Goal: Task Accomplishment & Management: Use online tool/utility

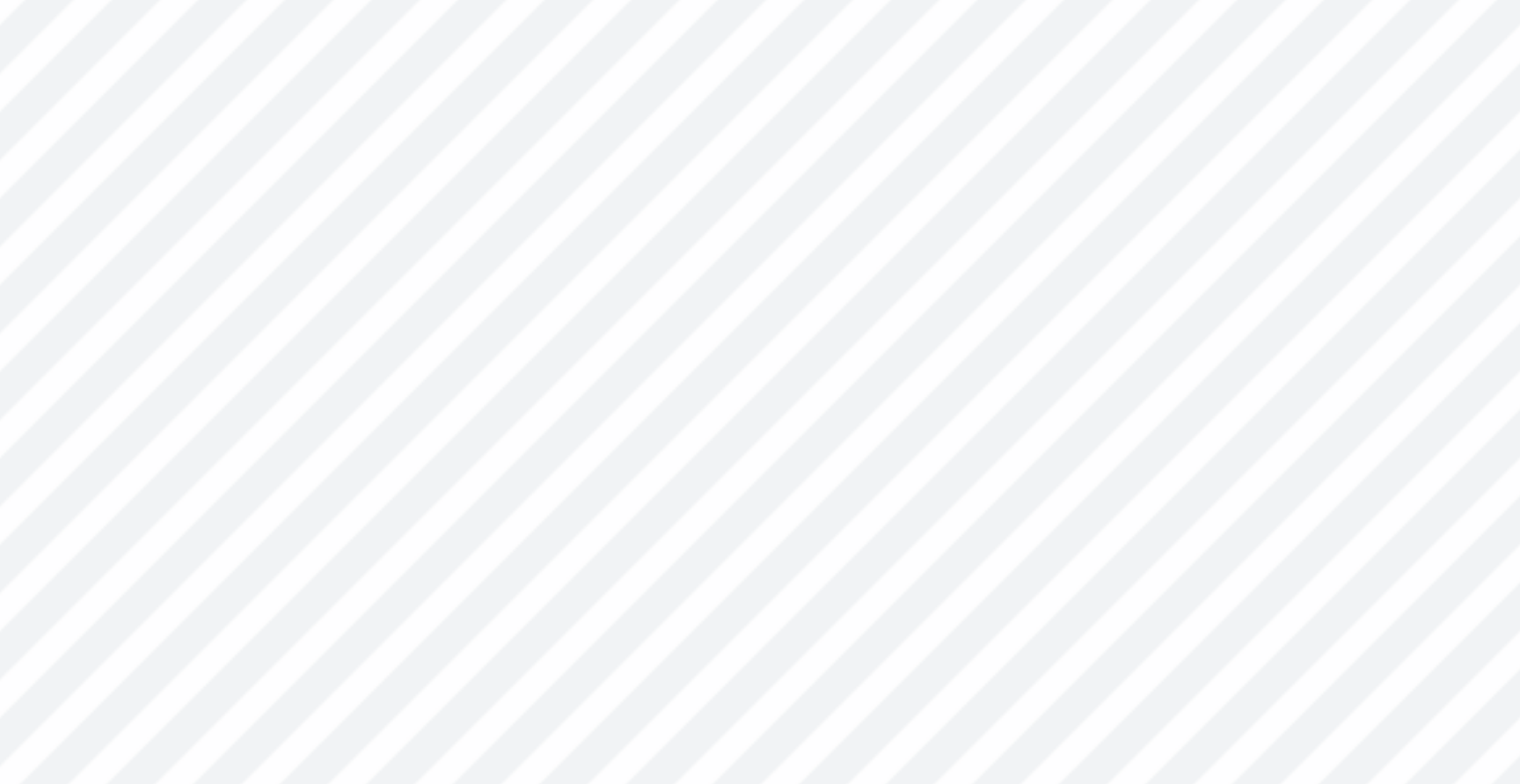
type textarea "2014.."
type input "6.50"
type input "0.98"
type input "5.13"
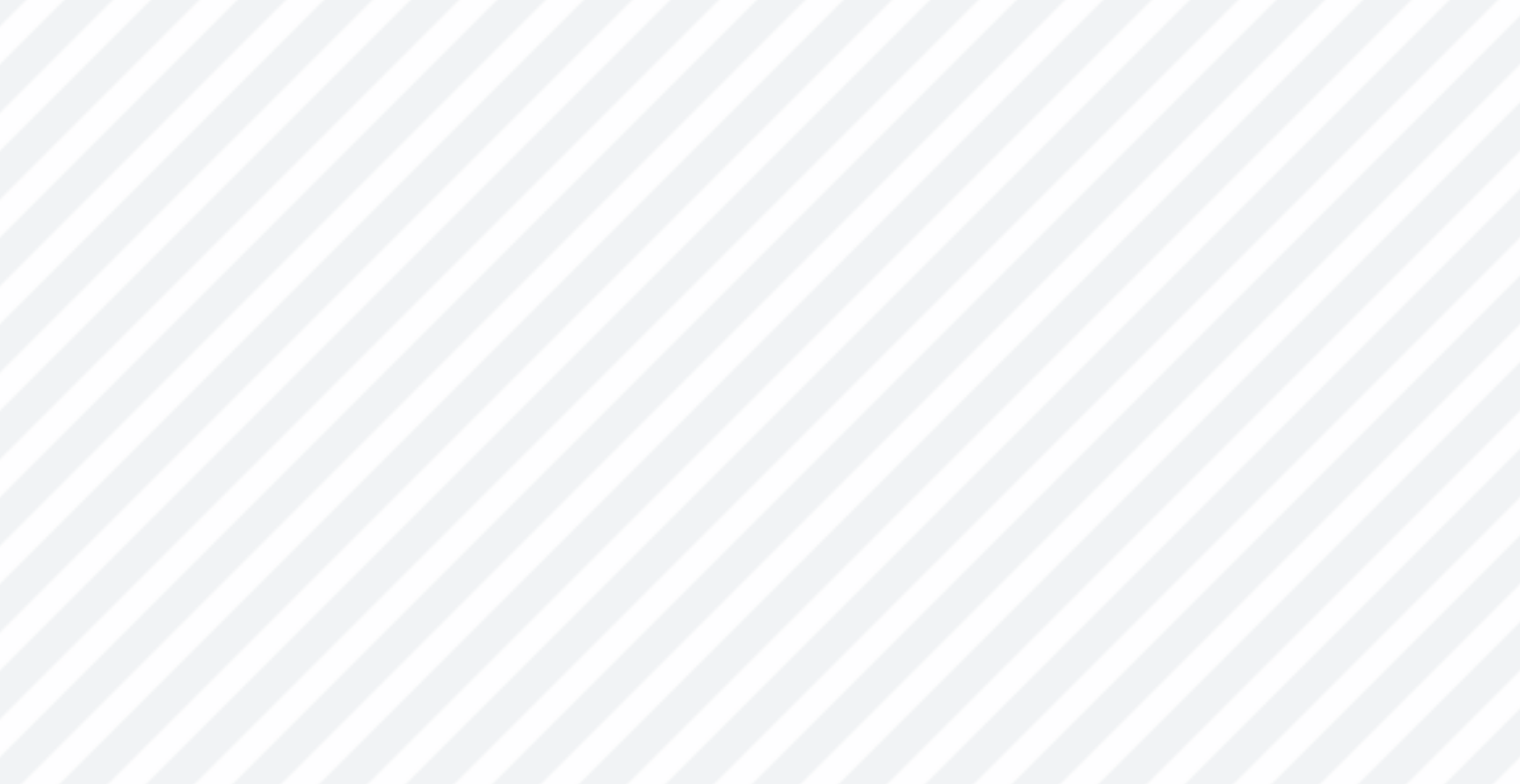
scroll to position [0, 4]
type textarea "[PERSON_NAME]"
type textarea "TOGETHER WE BLOOM"
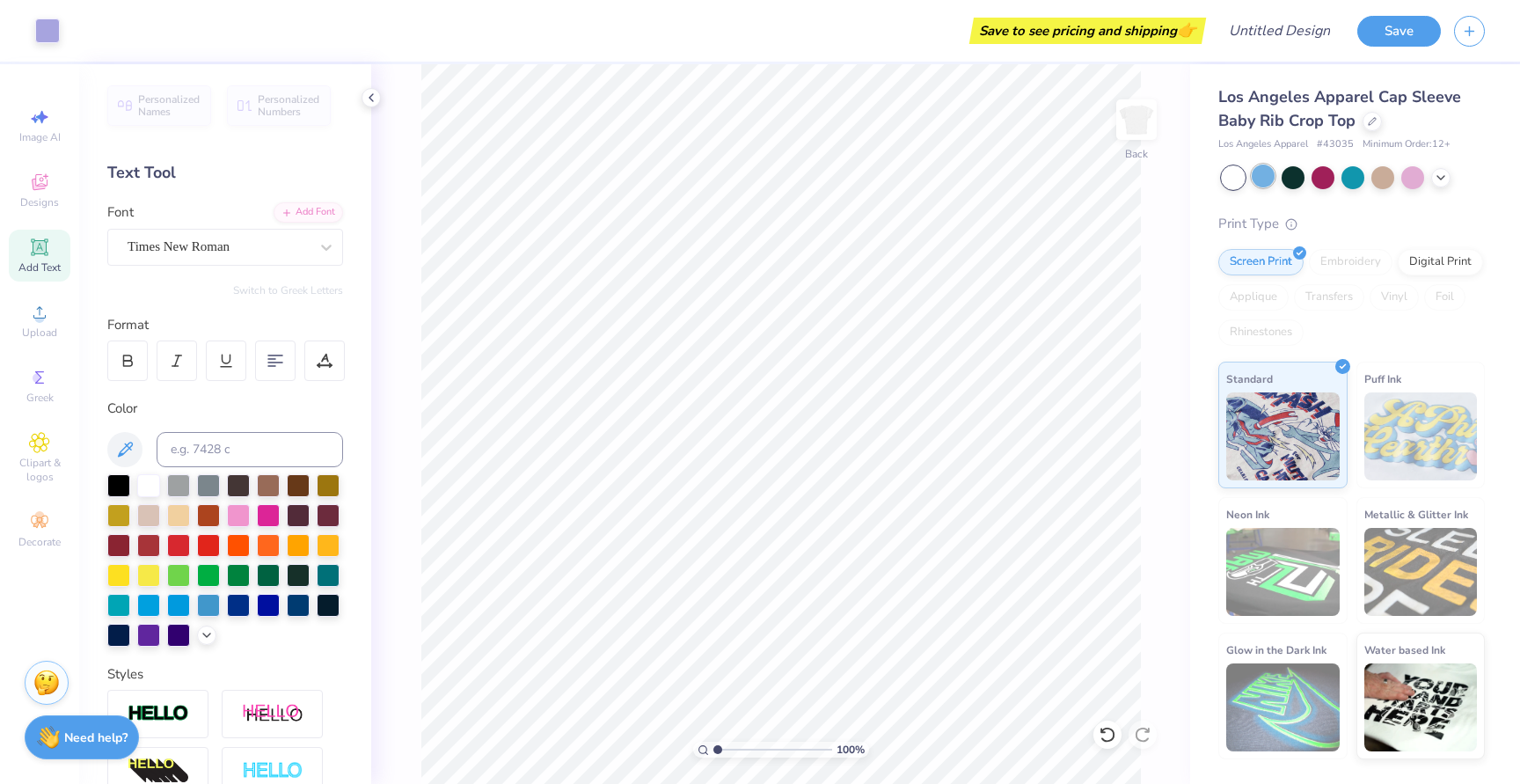
click at [1267, 176] on div at bounding box center [1262, 175] width 23 height 23
click at [1257, 176] on div at bounding box center [1262, 175] width 23 height 23
click at [149, 485] on div at bounding box center [148, 483] width 23 height 23
click at [130, 441] on icon at bounding box center [125, 448] width 15 height 15
click at [123, 442] on icon at bounding box center [124, 449] width 21 height 21
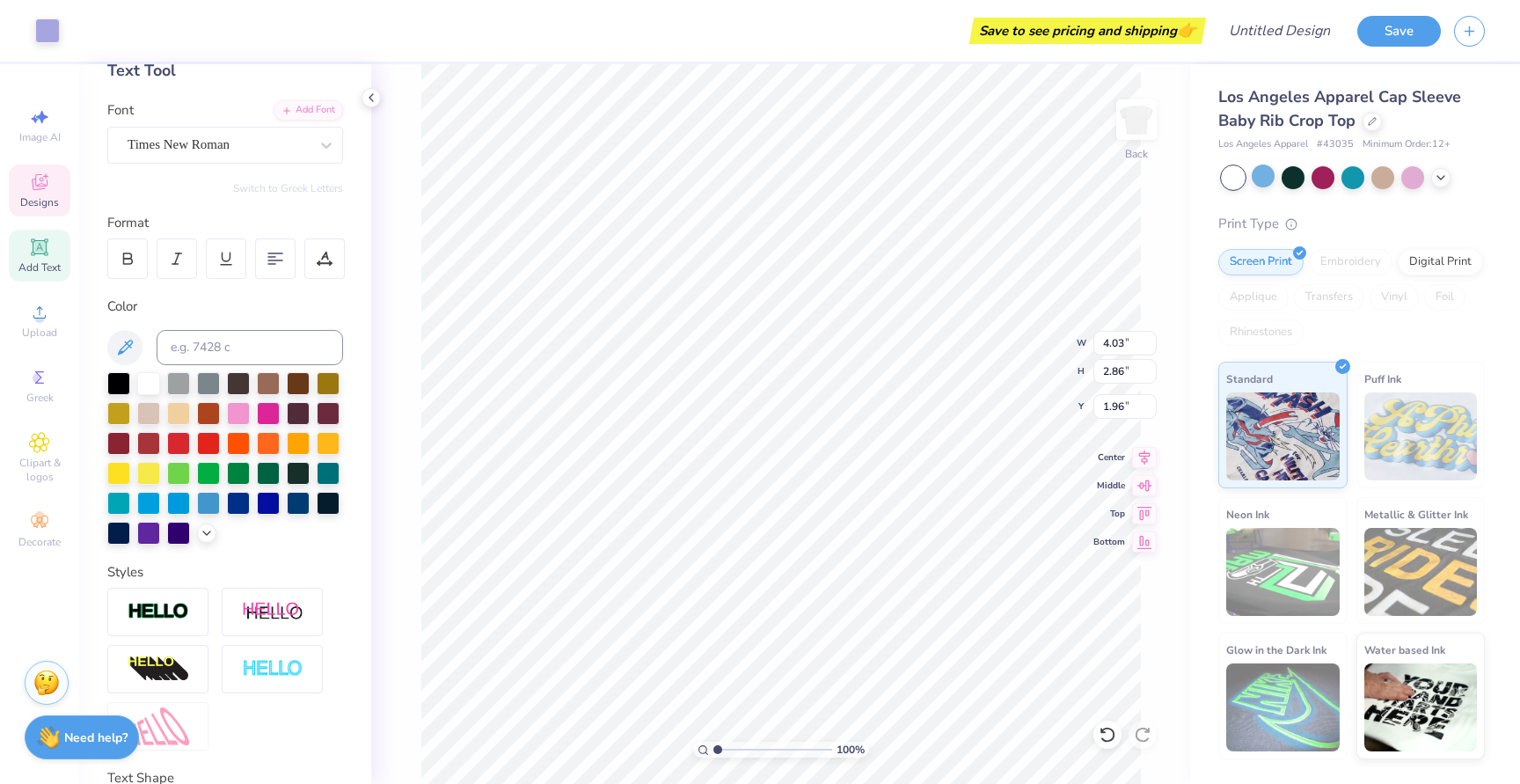
scroll to position [105, 0]
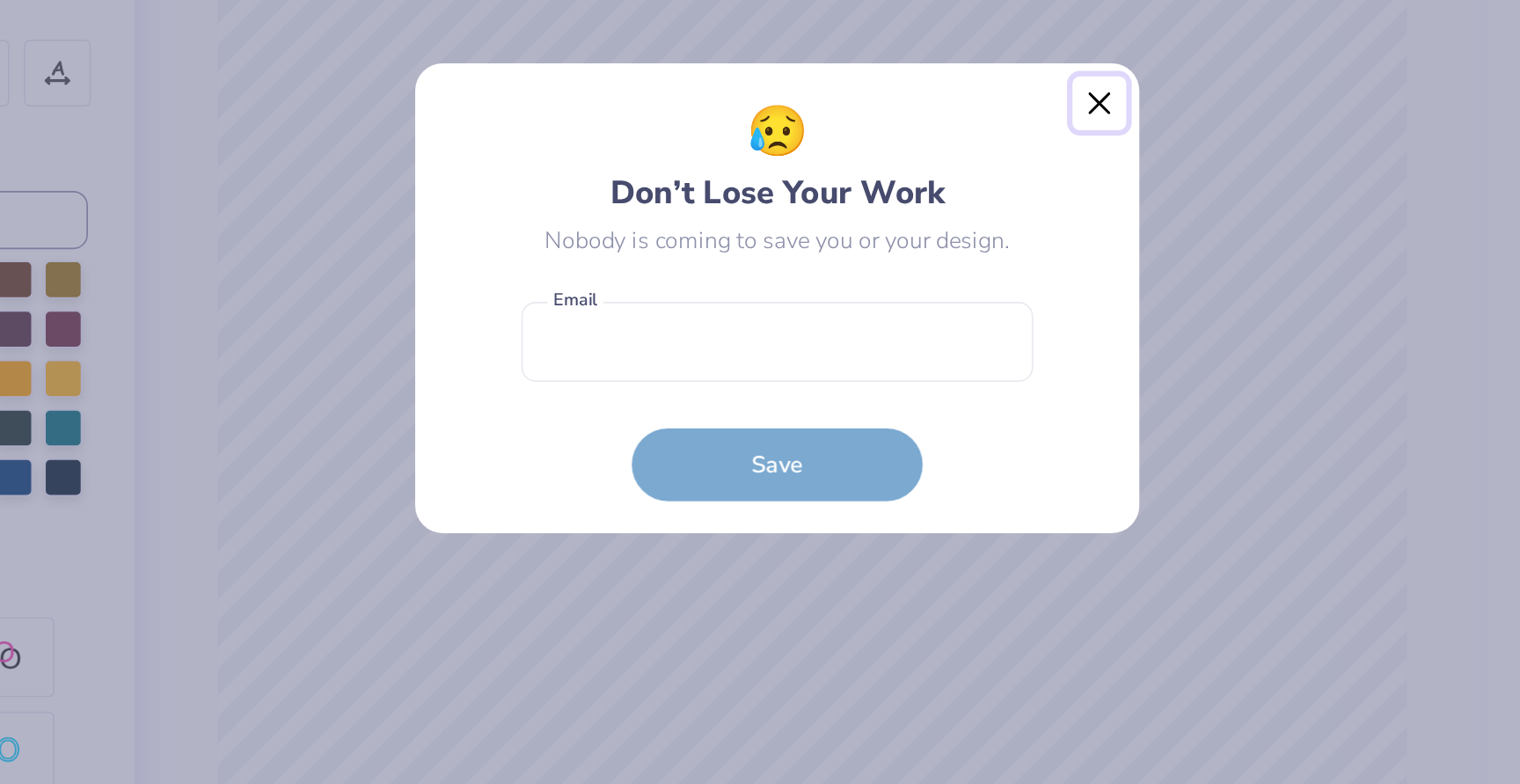
click at [952, 273] on button "Close" at bounding box center [954, 274] width 33 height 33
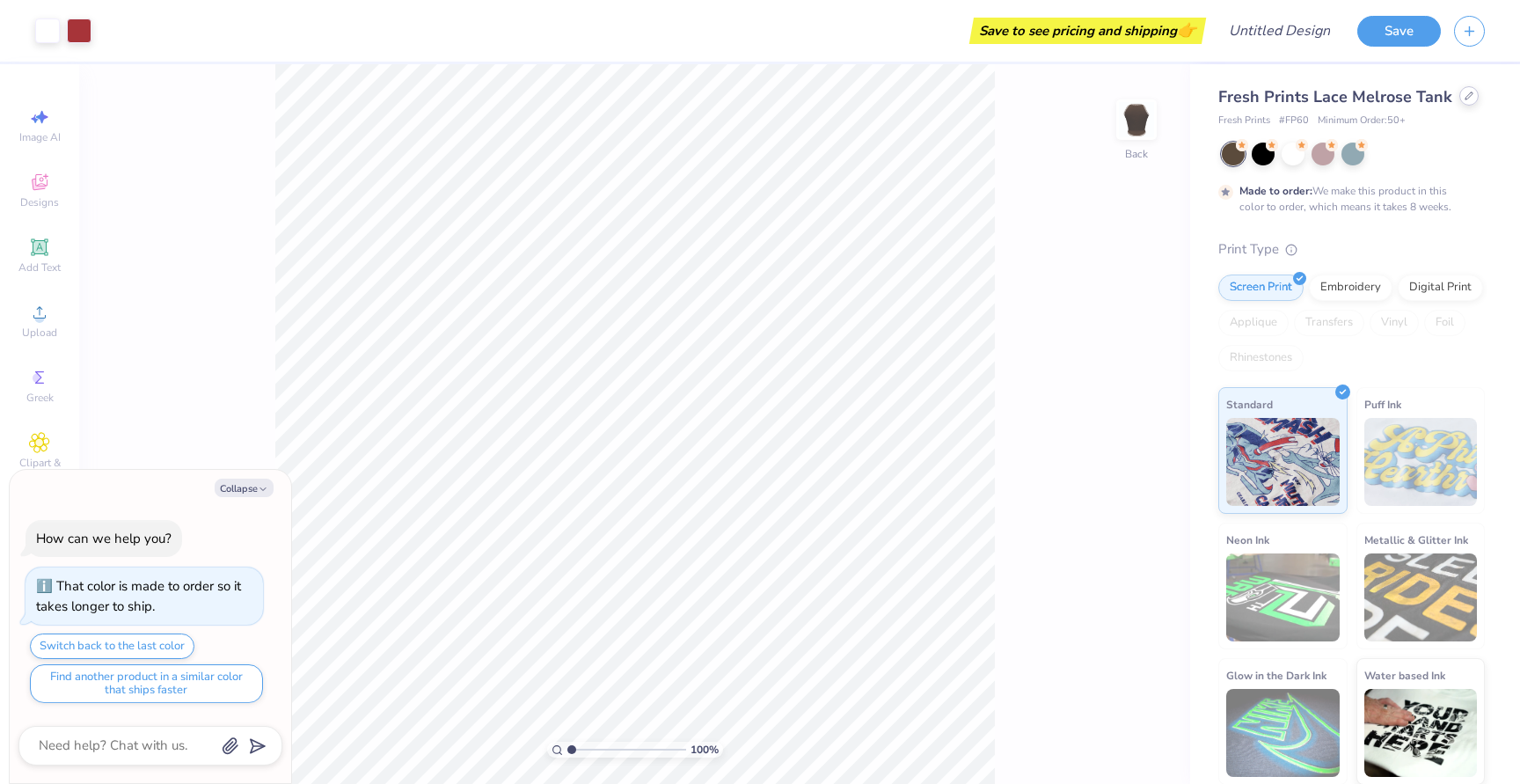
click at [1465, 98] on icon at bounding box center [1468, 95] width 7 height 7
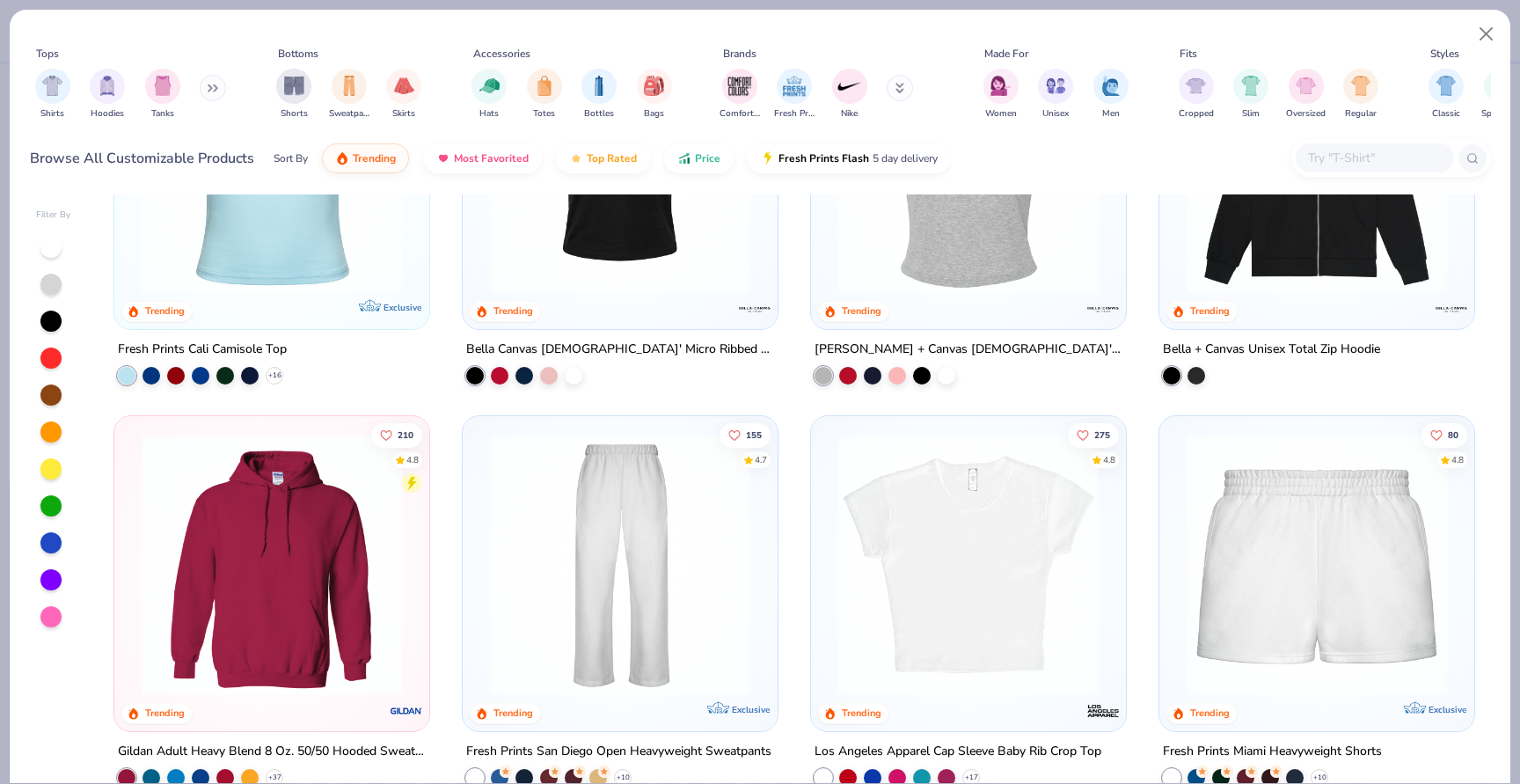
scroll to position [726, 0]
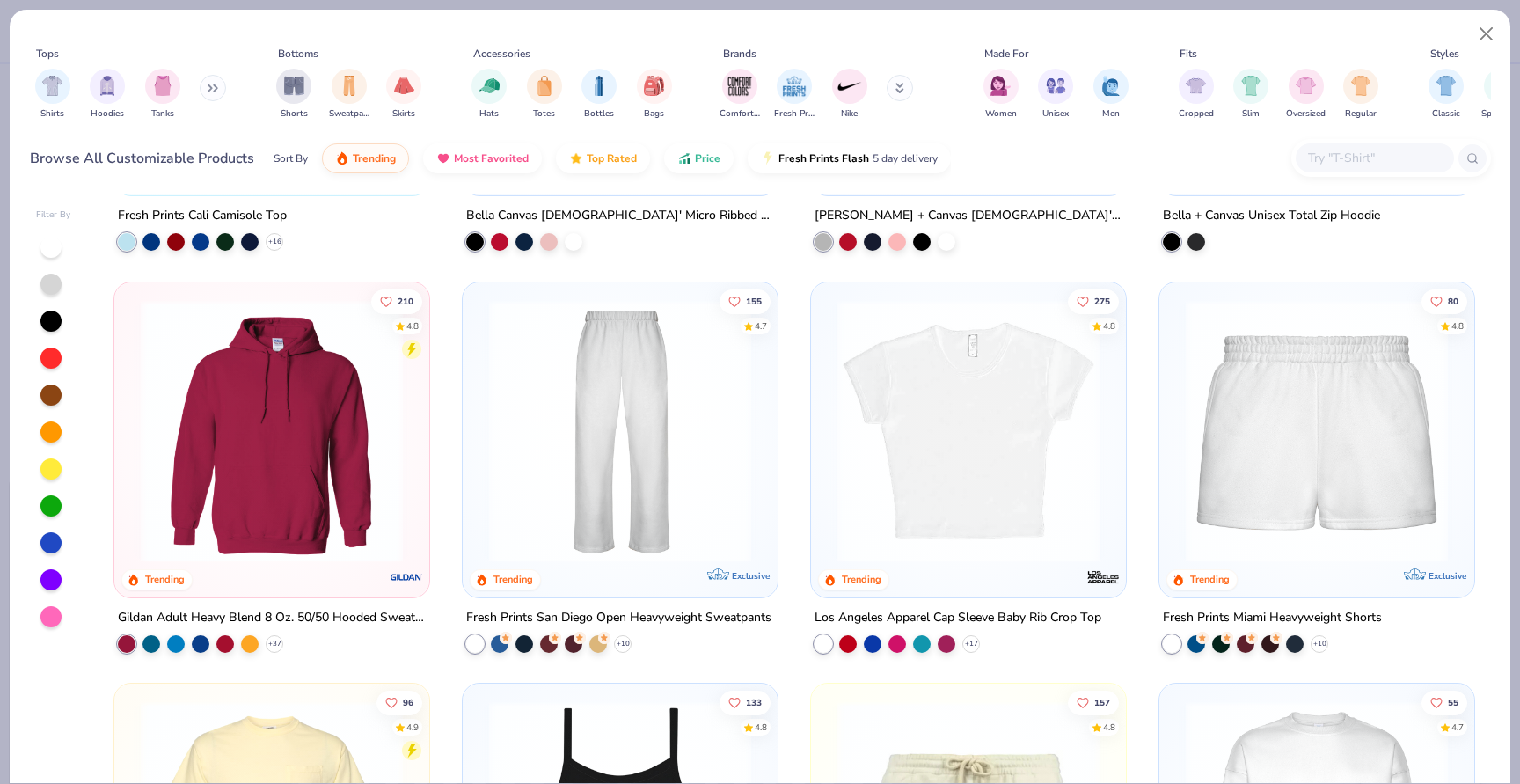
click at [966, 395] on img at bounding box center [968, 430] width 280 height 262
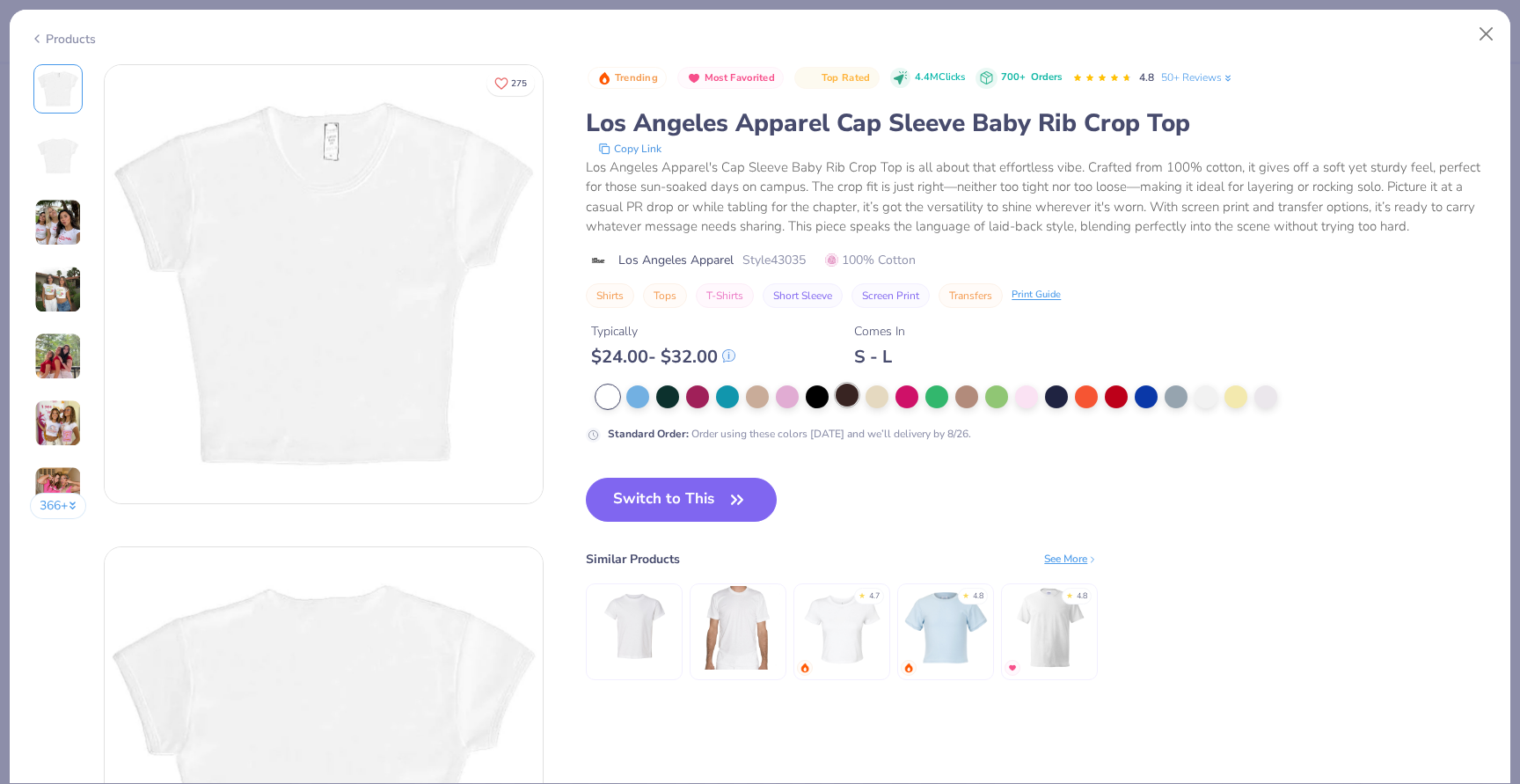
click at [852, 396] on div at bounding box center [846, 394] width 23 height 23
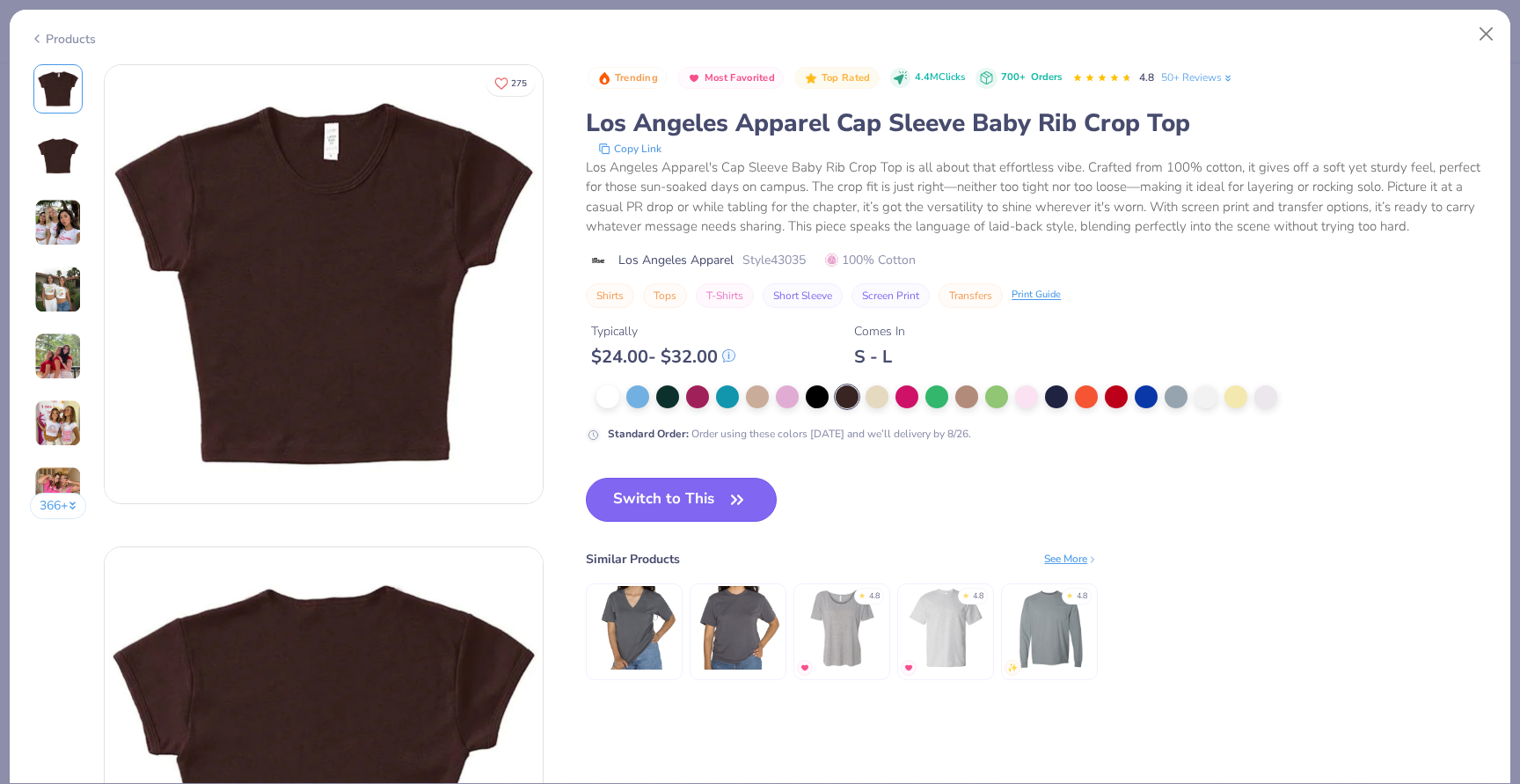
click at [656, 501] on button "Switch to This" at bounding box center [681, 500] width 191 height 44
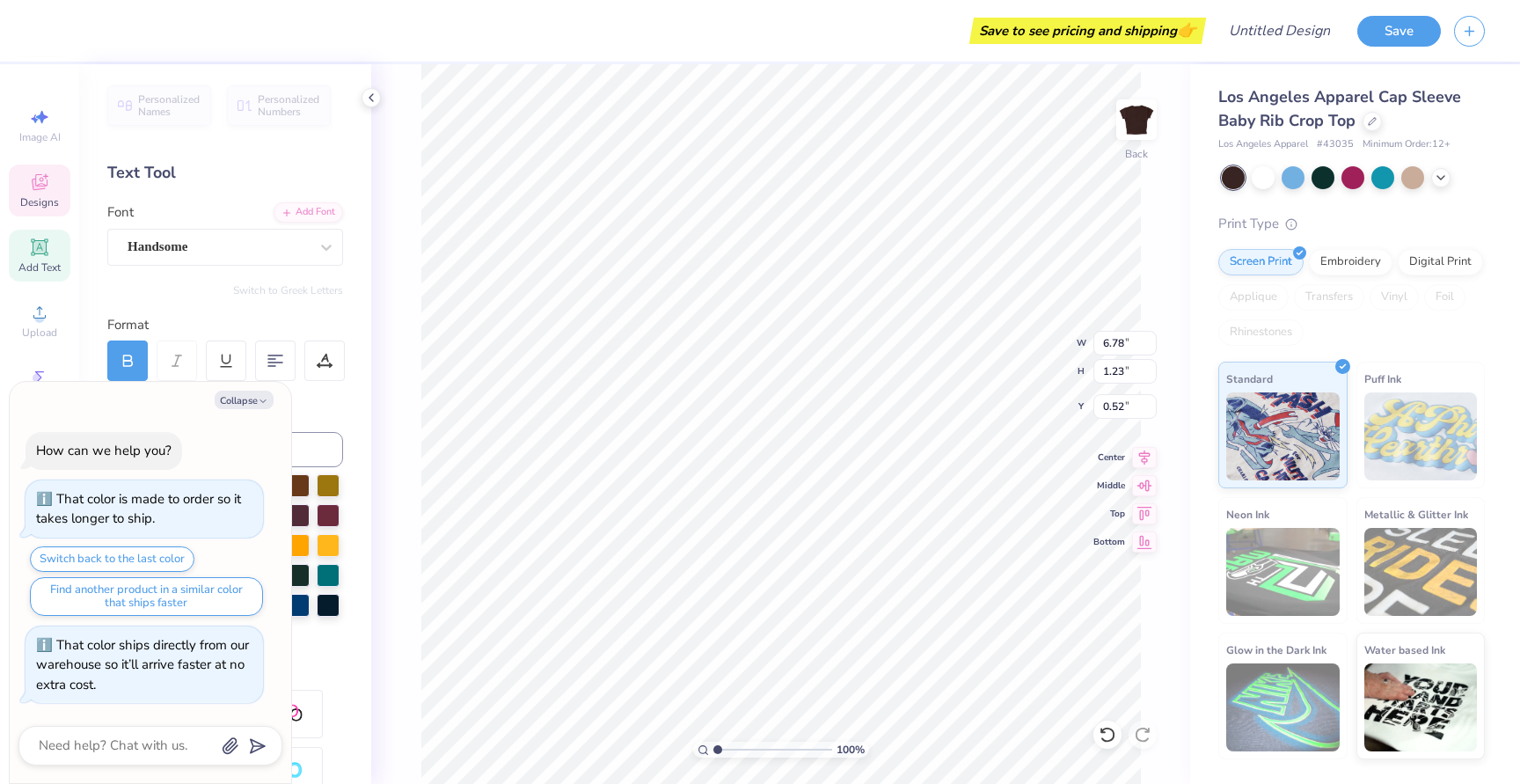
type textarea "x"
type textarea "A"
type textarea "x"
type textarea "Ag"
type textarea "x"
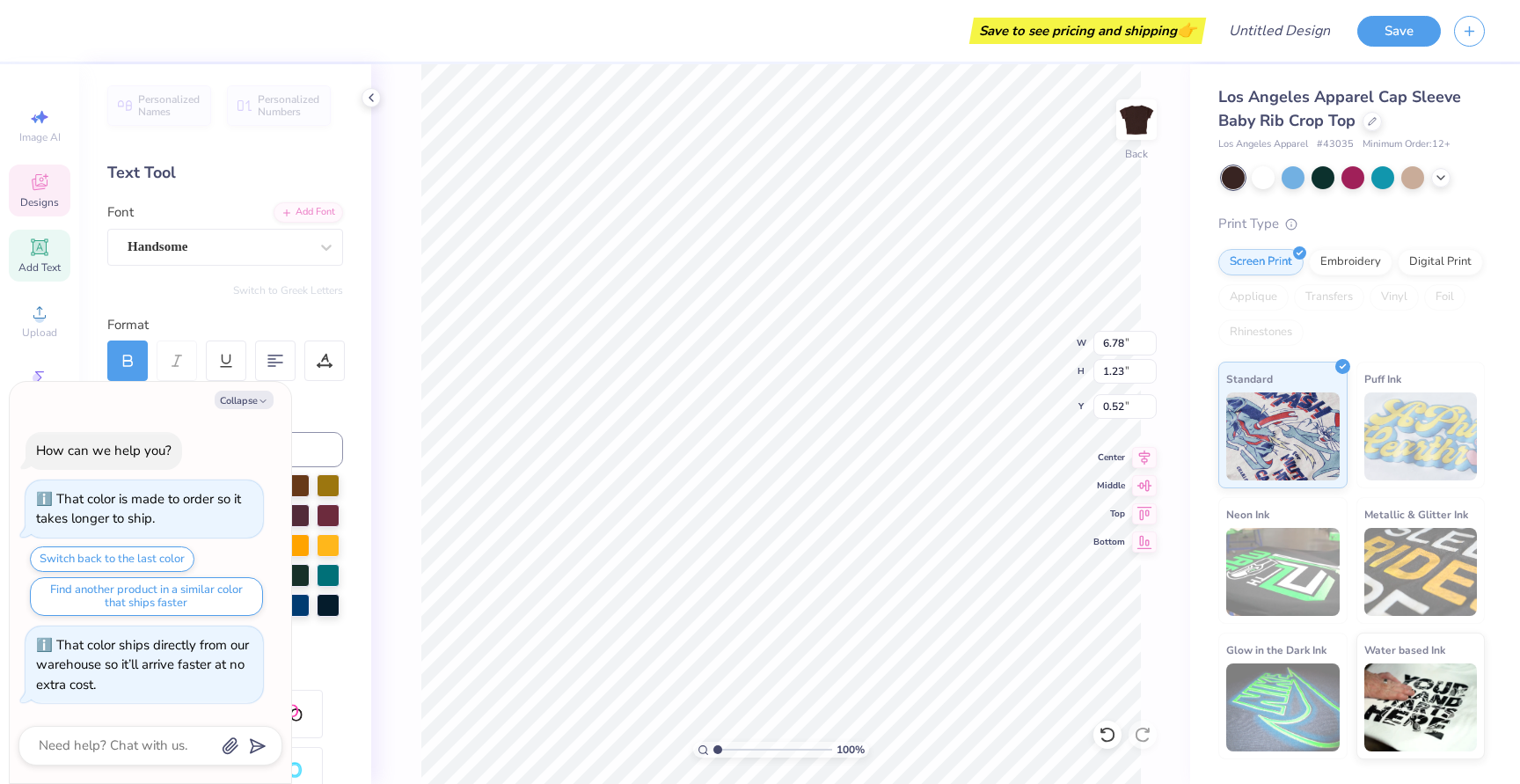
type textarea "Agg"
type textarea "x"
type textarea "Aggi"
type textarea "x"
type textarea "Aggie"
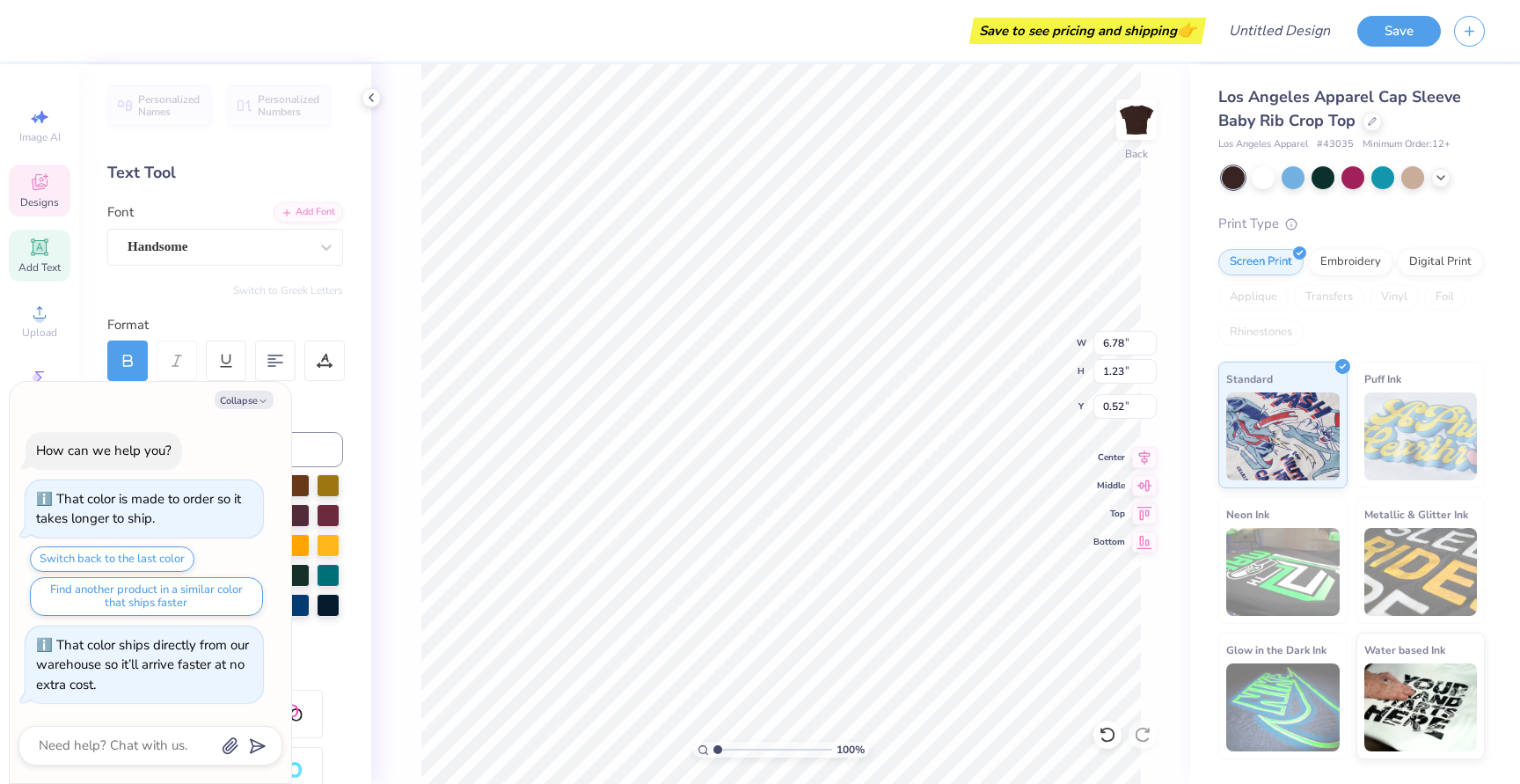
type textarea "x"
type textarea "Aggie"
type textarea "x"
type textarea "[PERSON_NAME]"
type textarea "x"
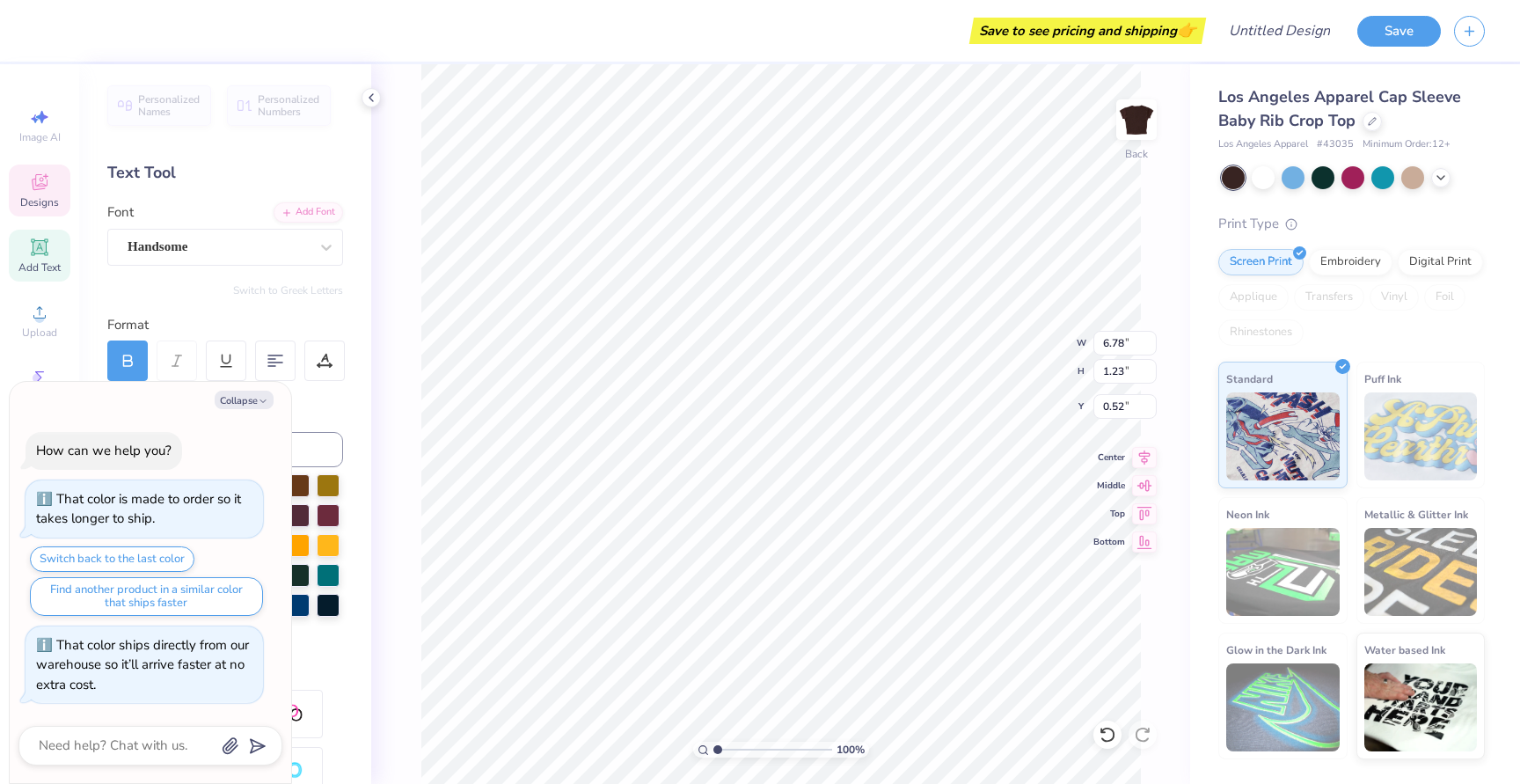
type textarea "Aggie Bl"
type textarea "x"
type textarea "[PERSON_NAME]"
type textarea "x"
type textarea "[PERSON_NAME]"
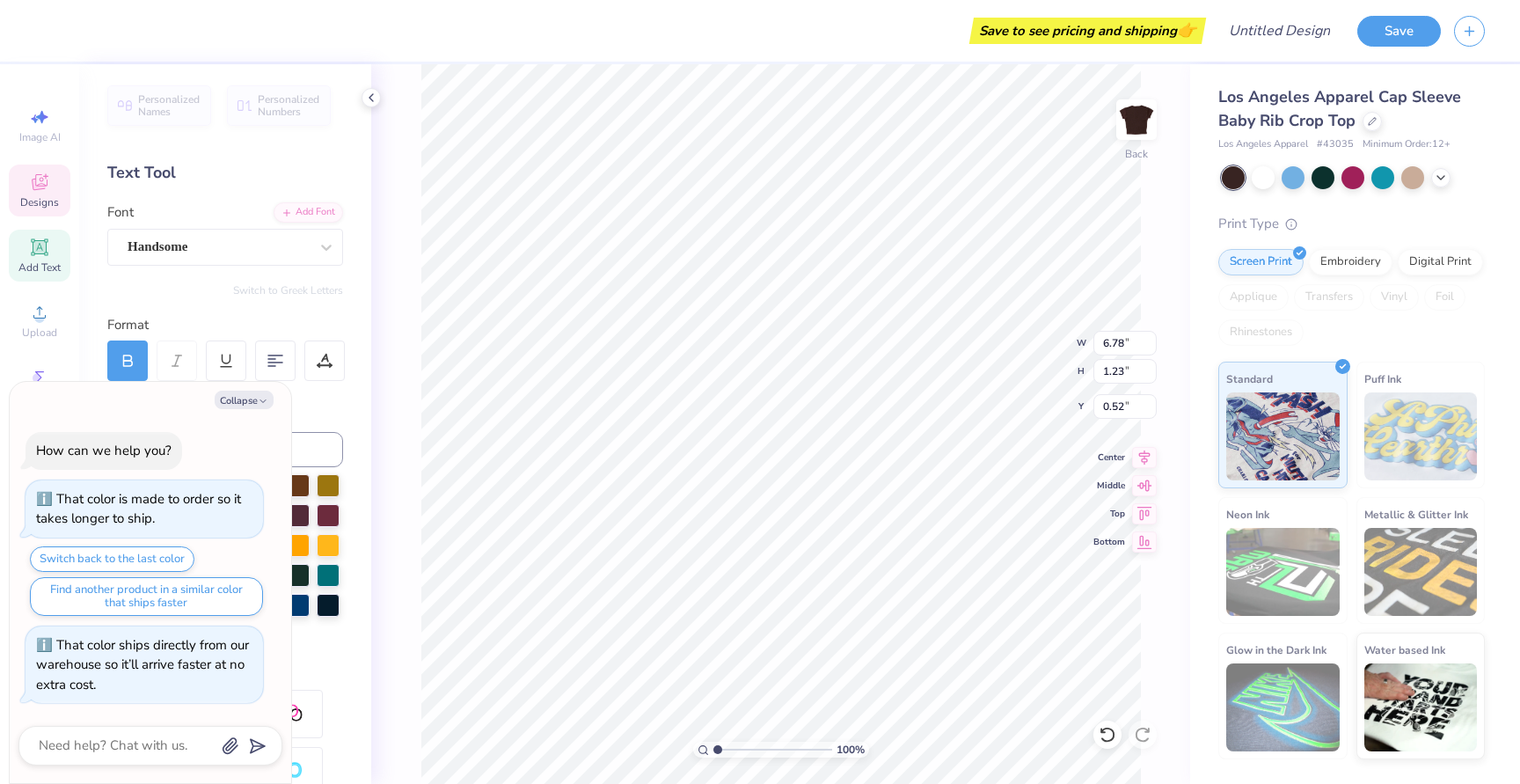
type textarea "x"
type textarea "[PERSON_NAME]"
type textarea "x"
type textarea "[PERSON_NAME]"
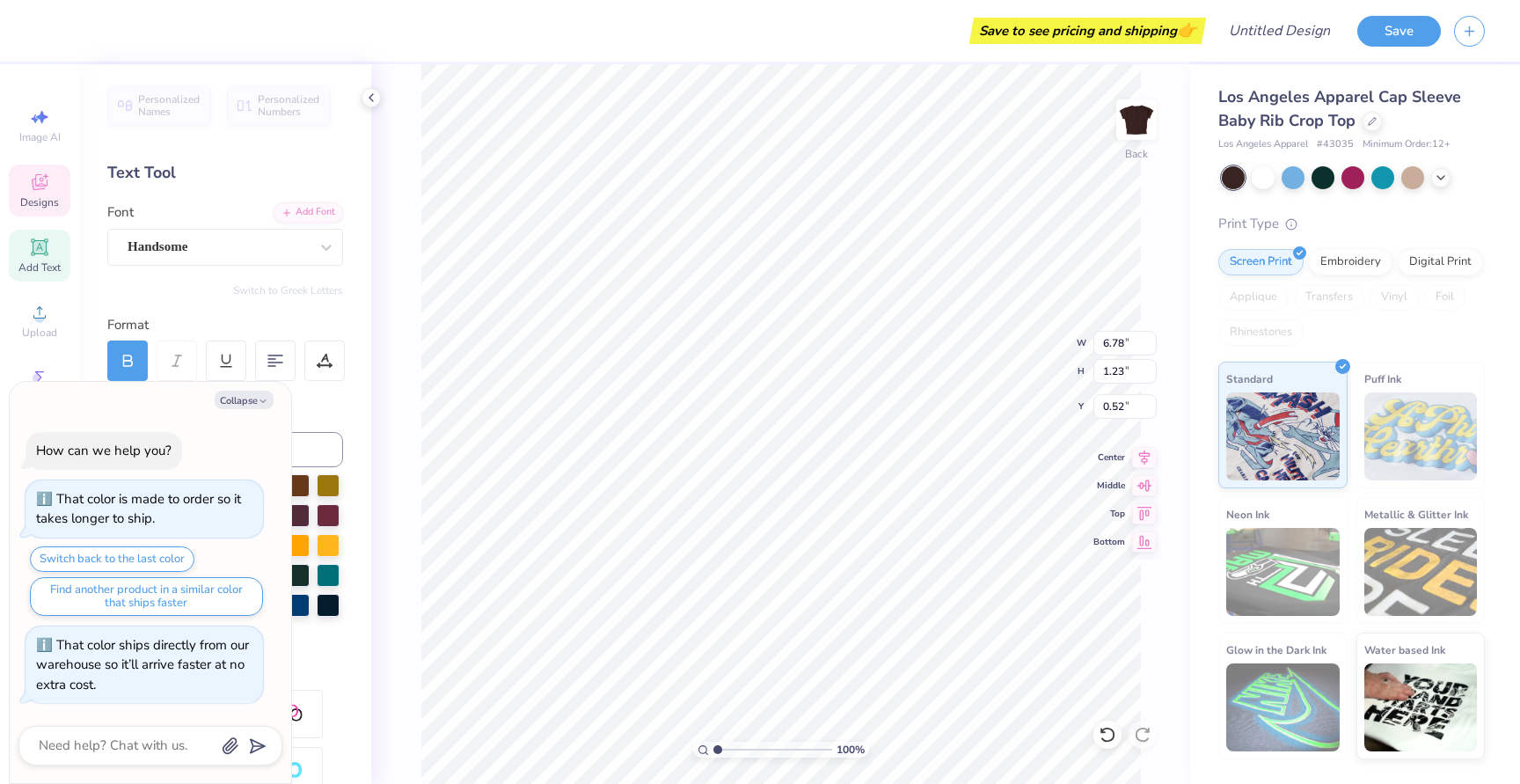
type textarea "x"
type textarea "[PERSON_NAME]"
type textarea "x"
type input "0.50"
type textarea "x"
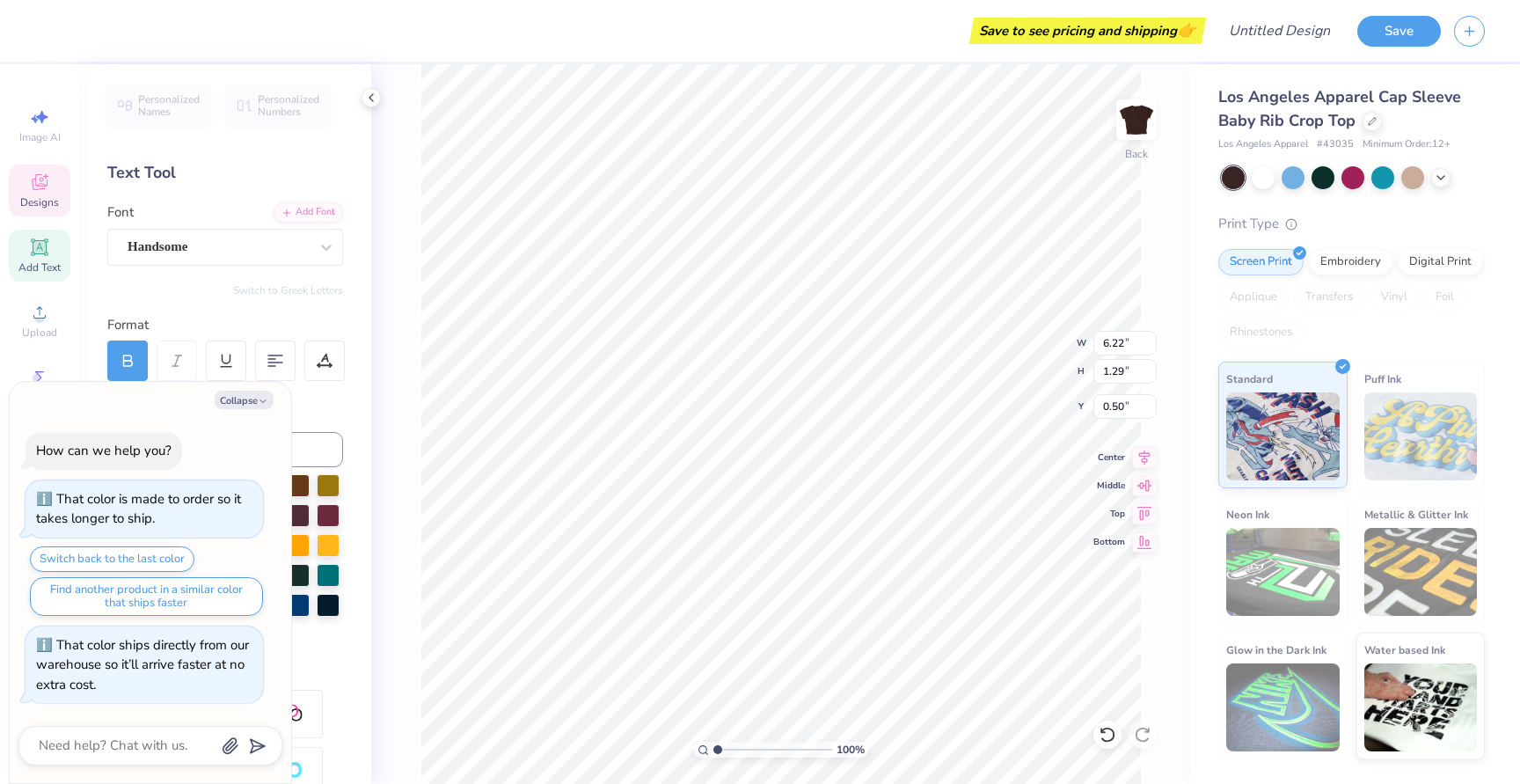
type input "4.58"
type textarea "x"
type textarea "E"
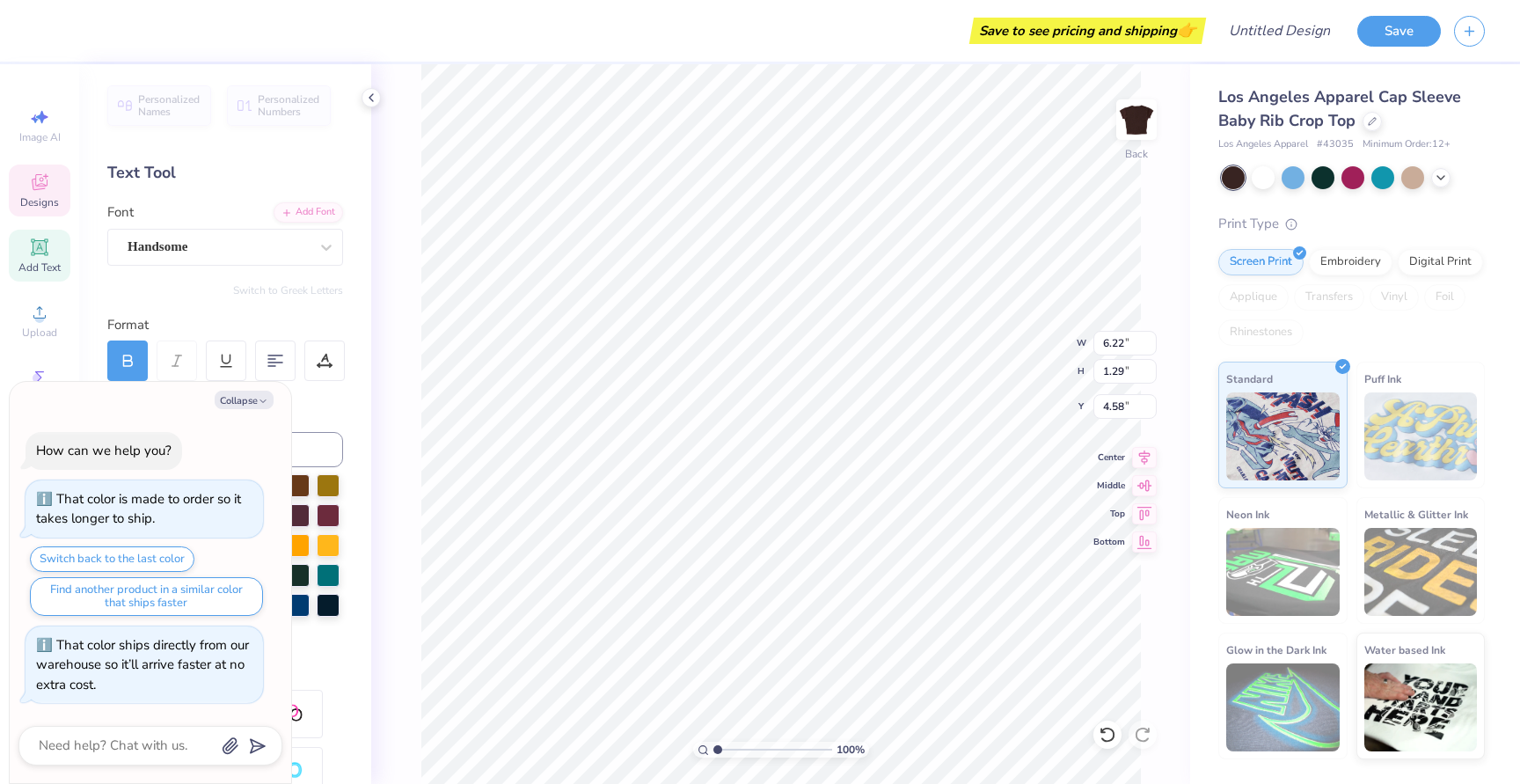
type textarea "x"
type textarea "Es"
type textarea "x"
type textarea "Est"
type textarea "x"
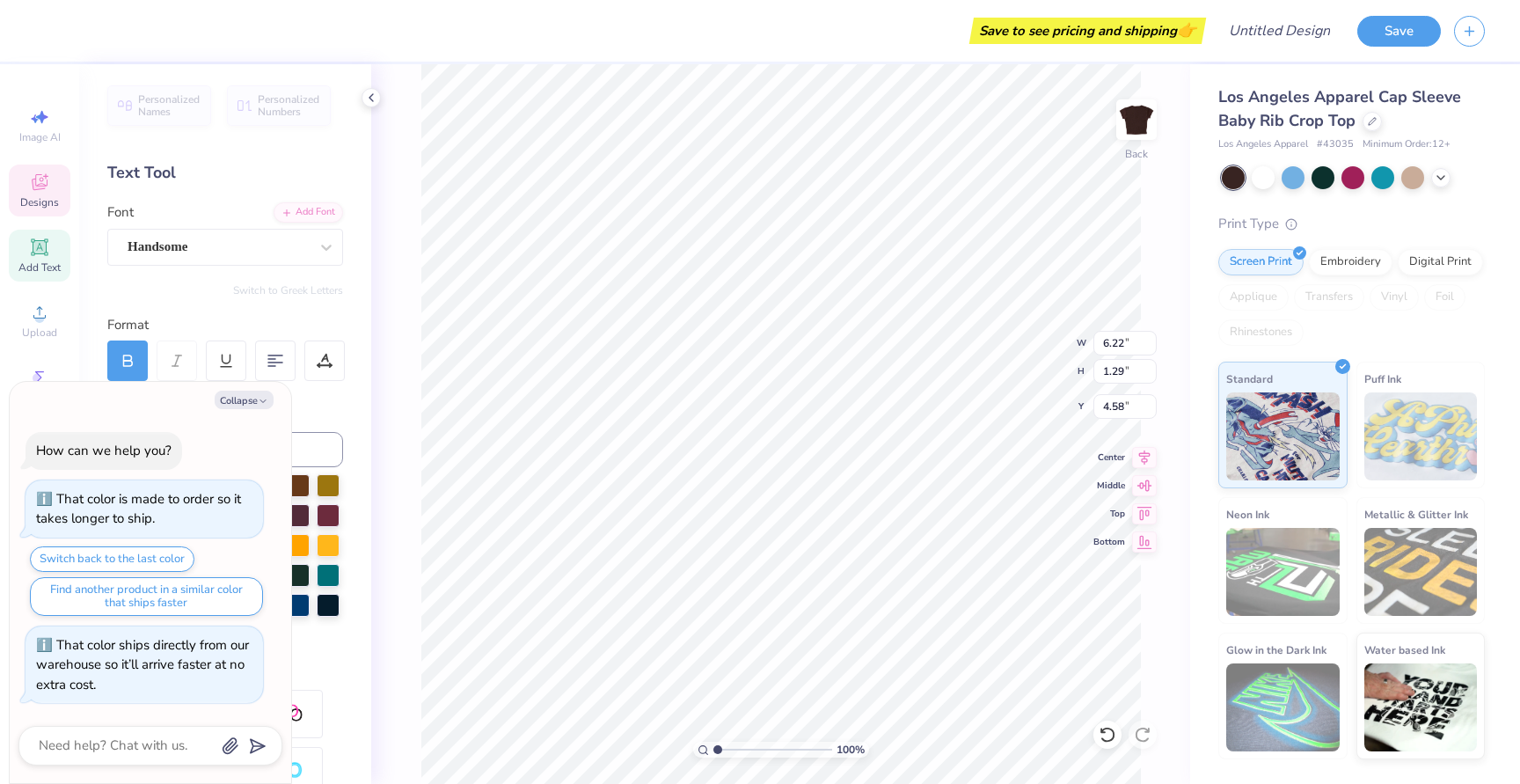
type textarea "Es"
type textarea "x"
type textarea "E"
type textarea "x"
type textarea "ES"
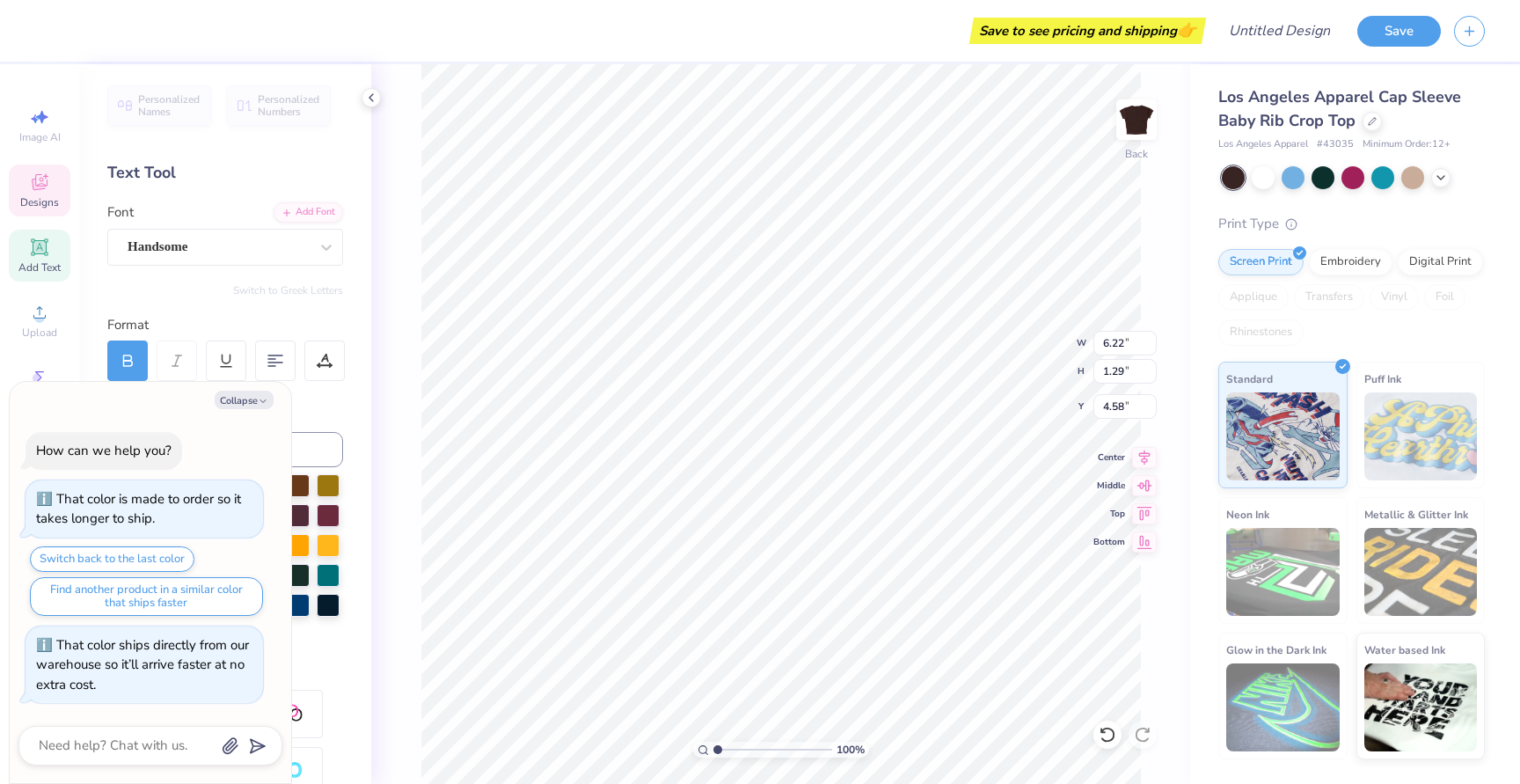
type textarea "x"
type textarea "EST"
type textarea "x"
type textarea "ES"
type textarea "x"
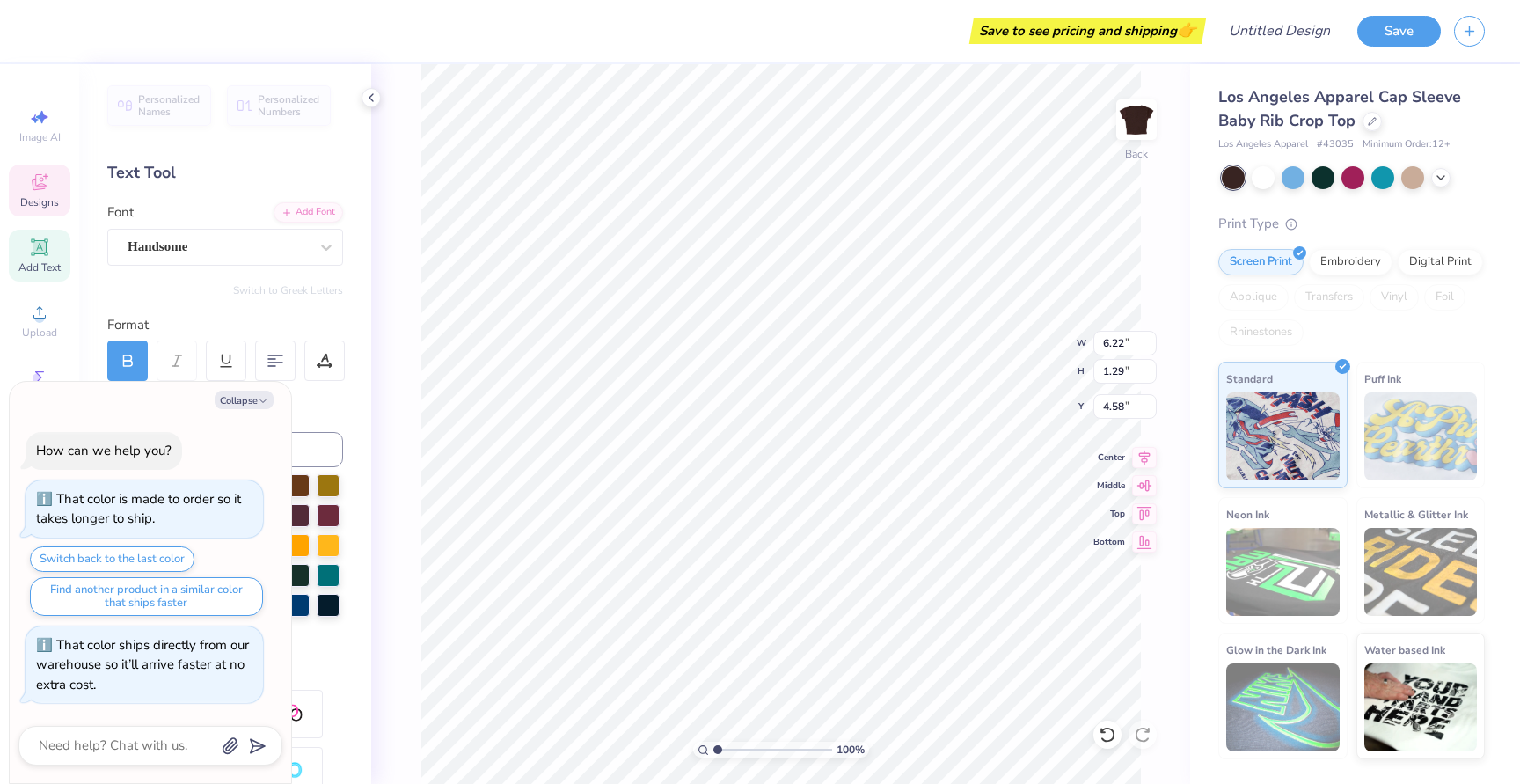
type textarea "E"
type textarea "x"
type textarea "Es"
type textarea "x"
type textarea "Est."
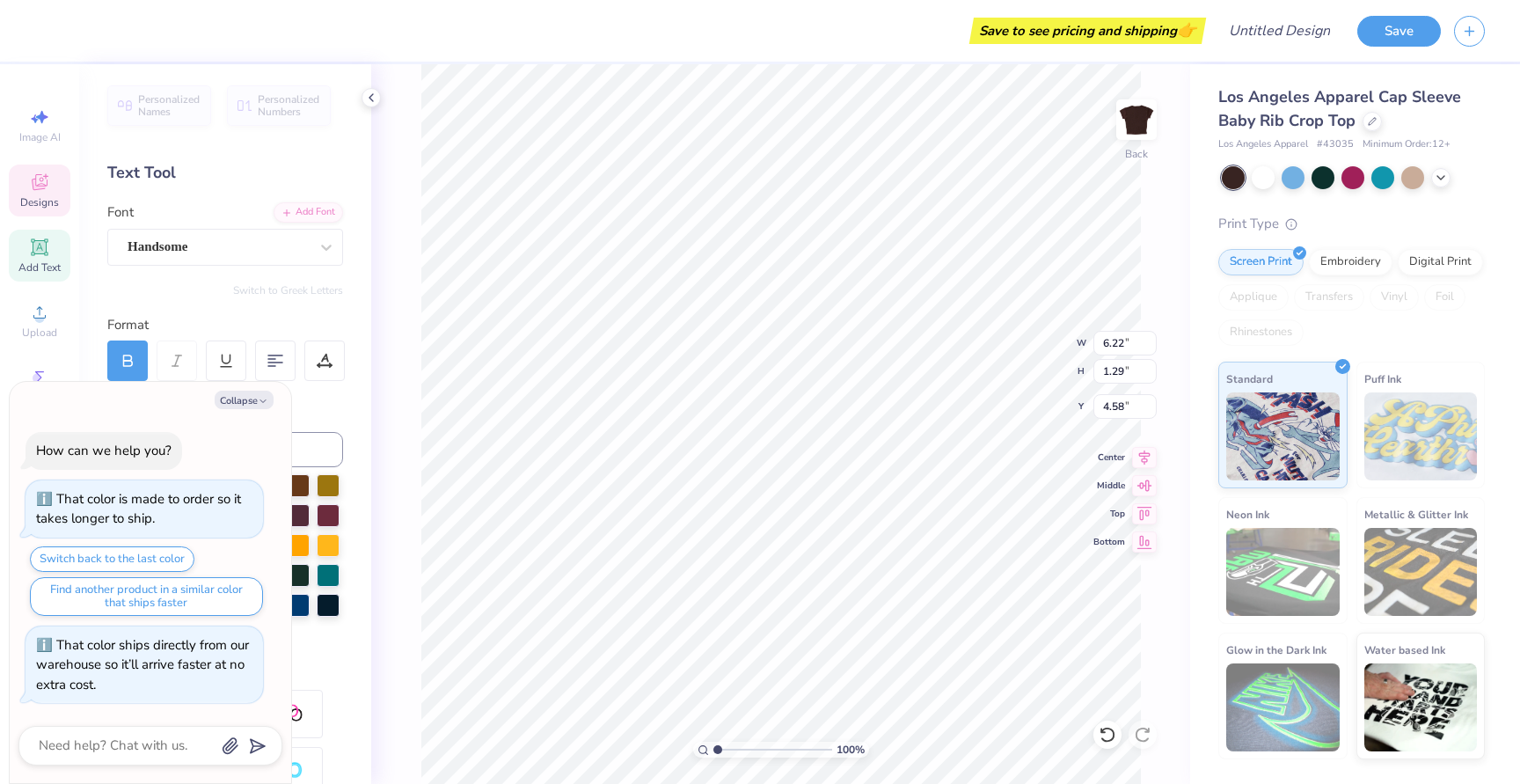
type textarea "x"
type textarea "Est."
type textarea "x"
type textarea "Est. 2"
type textarea "x"
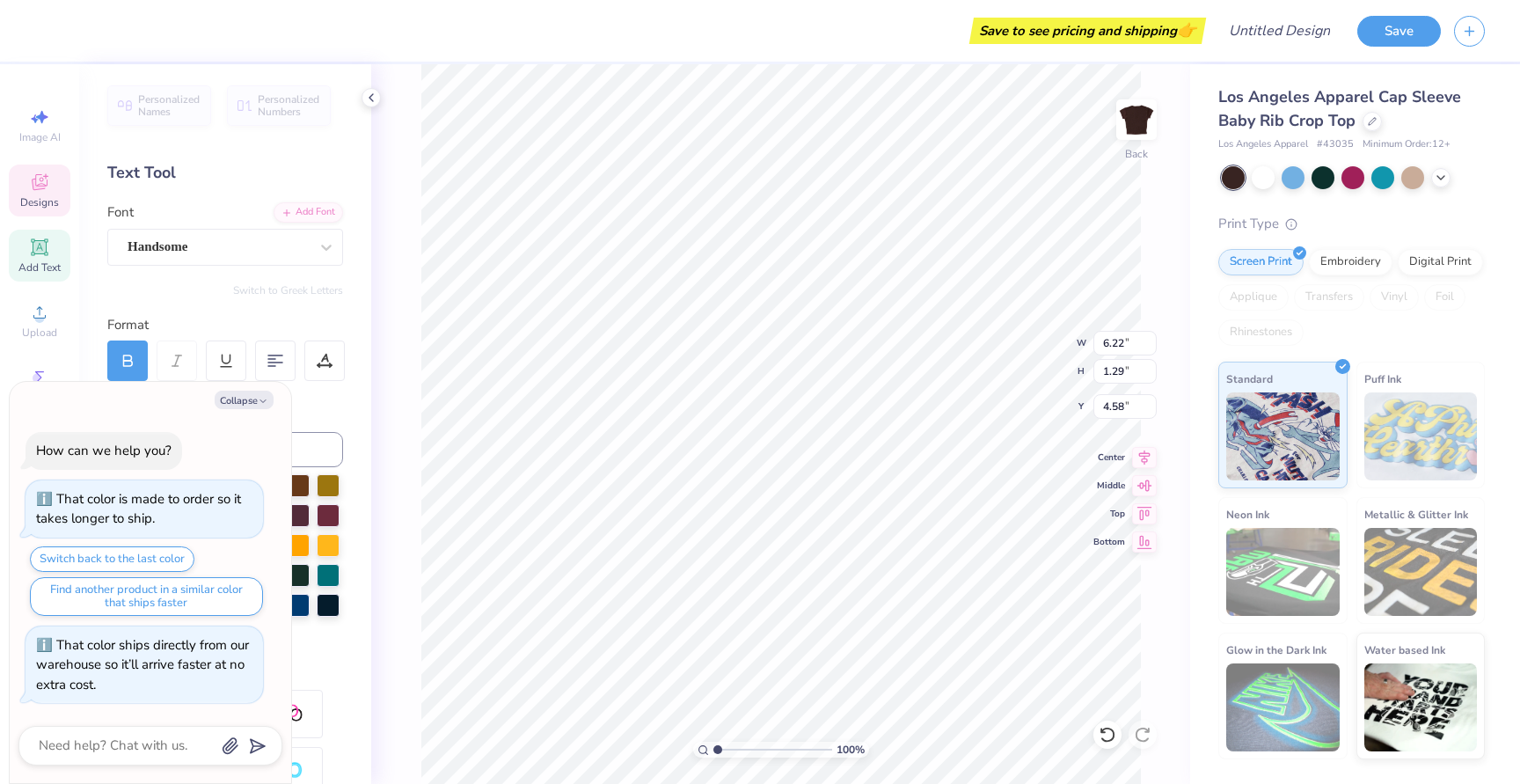
type textarea "Est. 20"
type textarea "x"
type textarea "Est. 201"
type textarea "x"
type textarea "Est. 2014"
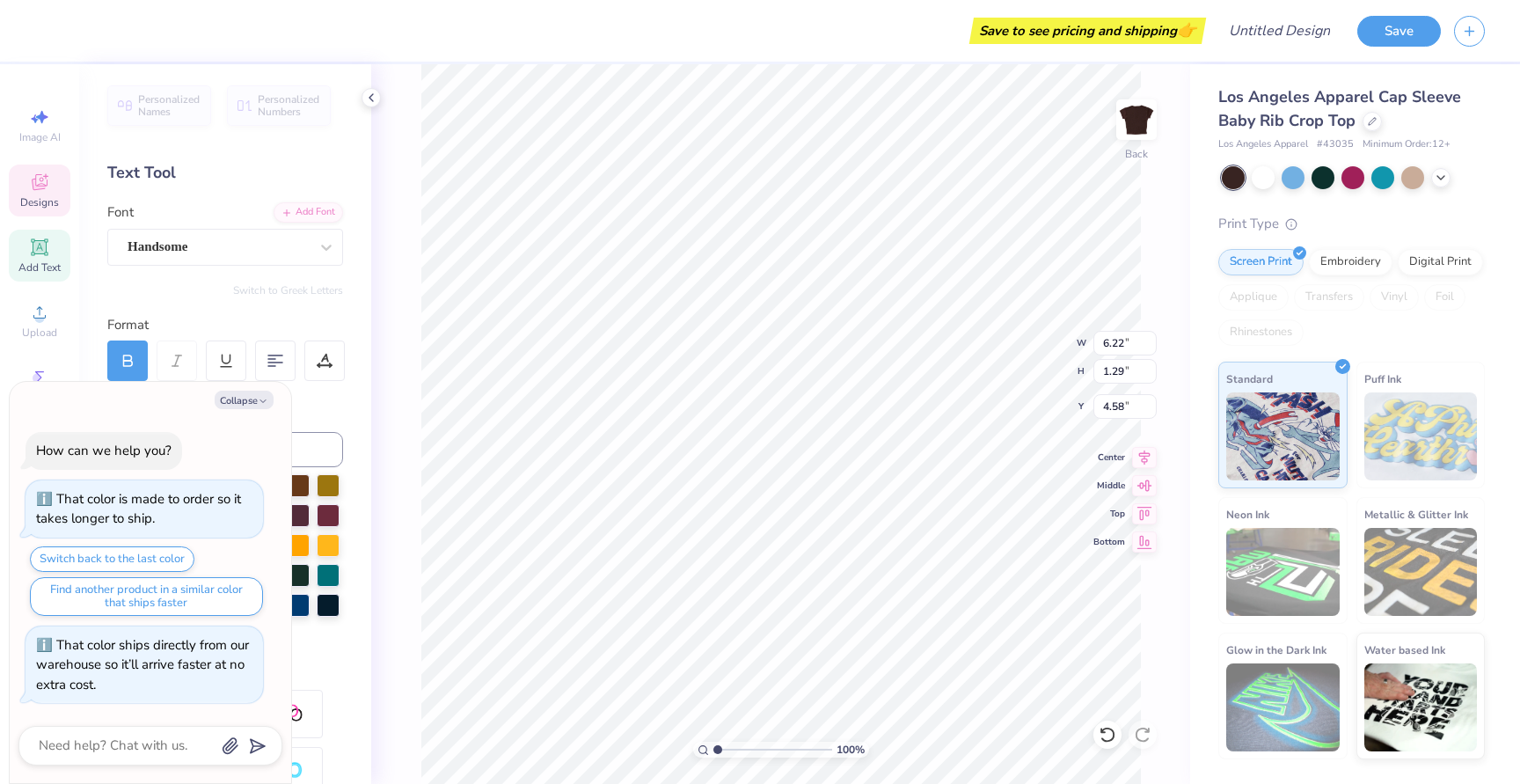
scroll to position [0, 2]
click at [259, 401] on icon "button" at bounding box center [263, 401] width 11 height 11
type textarea "x"
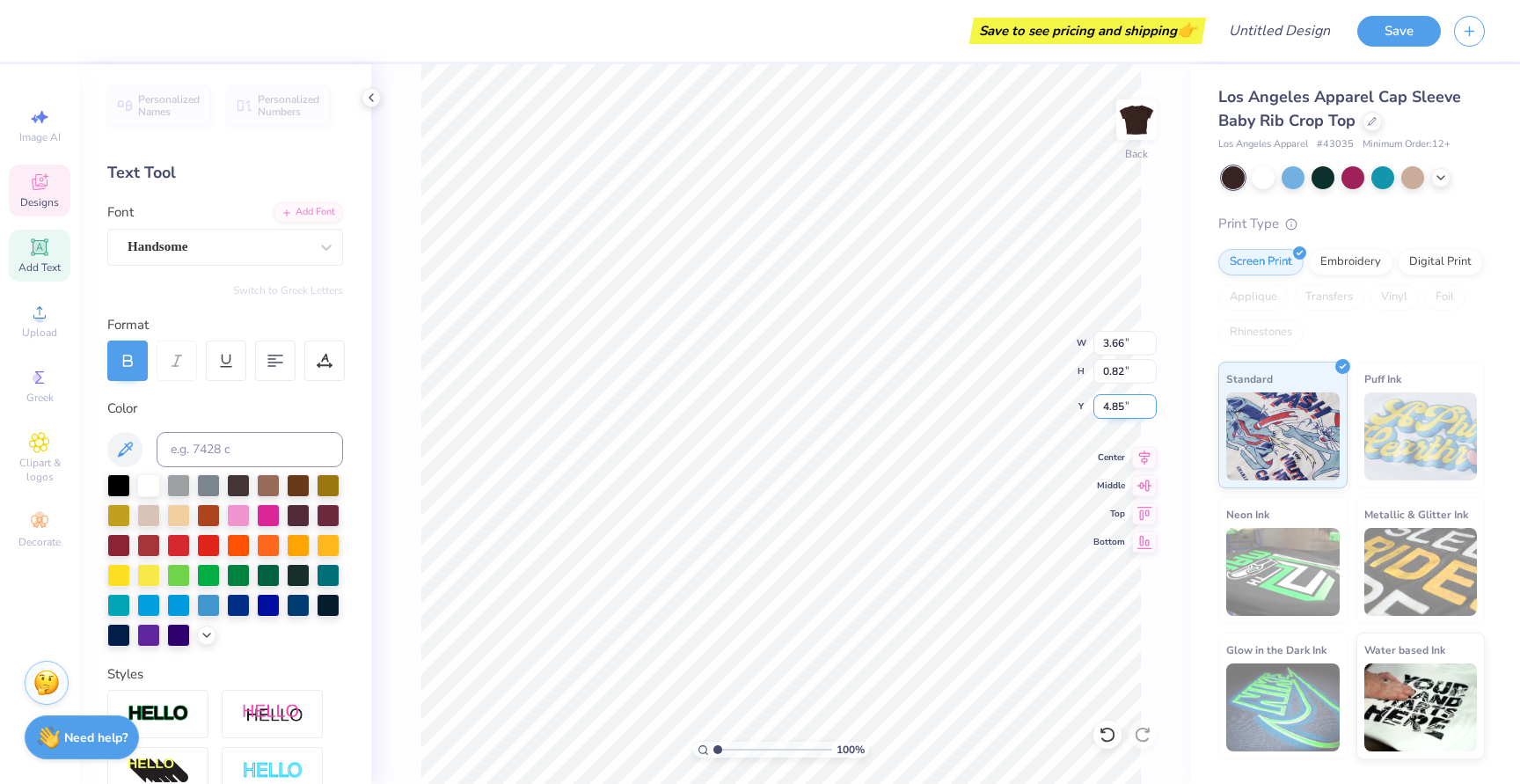
click at [1151, 409] on input "4.85" at bounding box center [1124, 406] width 63 height 25
click at [1151, 409] on input "4.84" at bounding box center [1124, 406] width 63 height 25
click at [1151, 409] on input "4.83" at bounding box center [1124, 406] width 63 height 25
type input "4.82"
click at [1151, 409] on input "4.82" at bounding box center [1124, 406] width 63 height 25
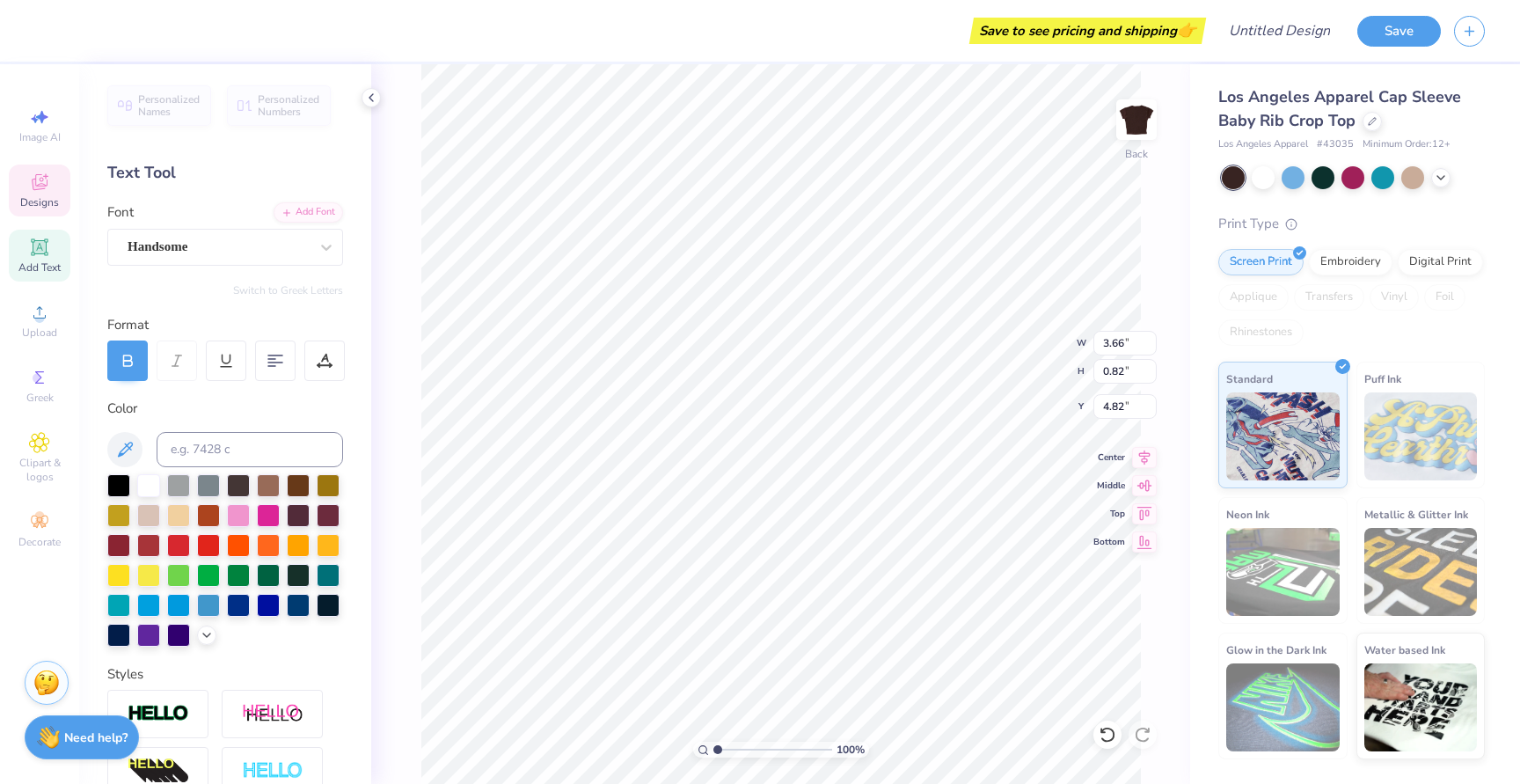
click at [1154, 356] on div "100 % Back W 3.66 3.66 " H 0.82 0.82 " Y 4.82 4.82 " Center Middle Top Bottom" at bounding box center [780, 423] width 819 height 719
click at [43, 244] on icon at bounding box center [39, 246] width 13 height 13
type textarea "Est. 2014"
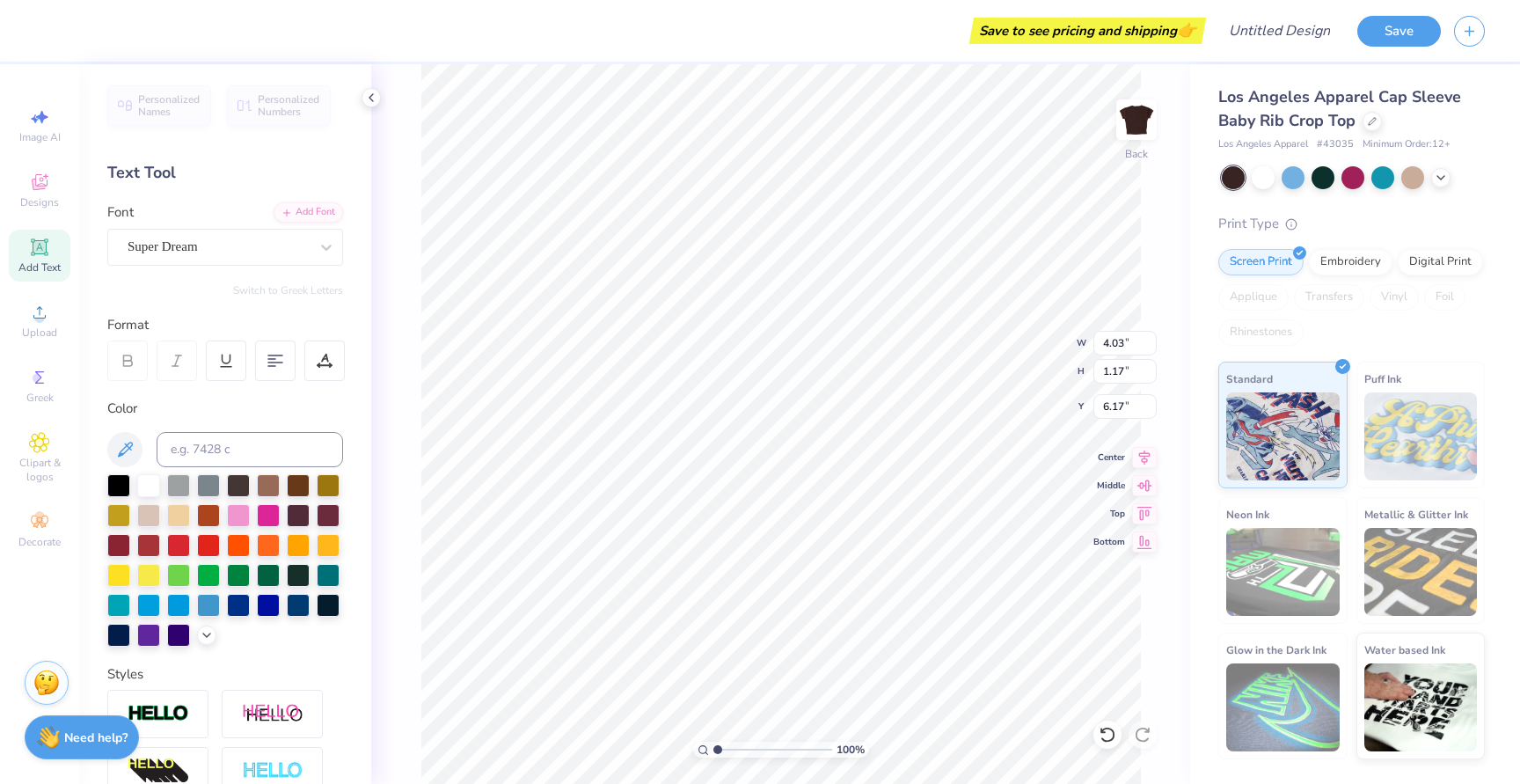
type input "6.22"
type input "1.29"
type input "0.50"
type input "6.97"
type input "1.13"
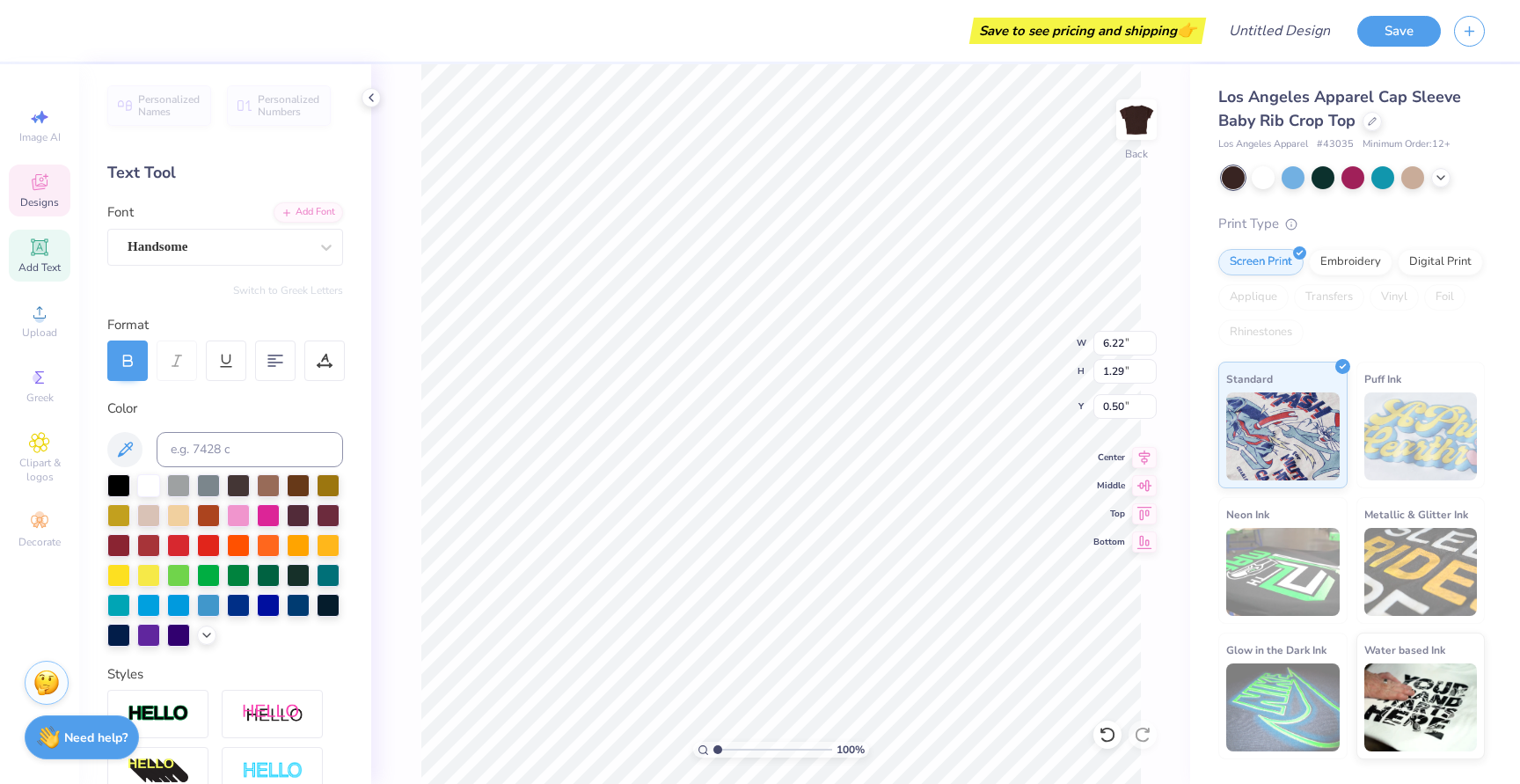
type input "6.19"
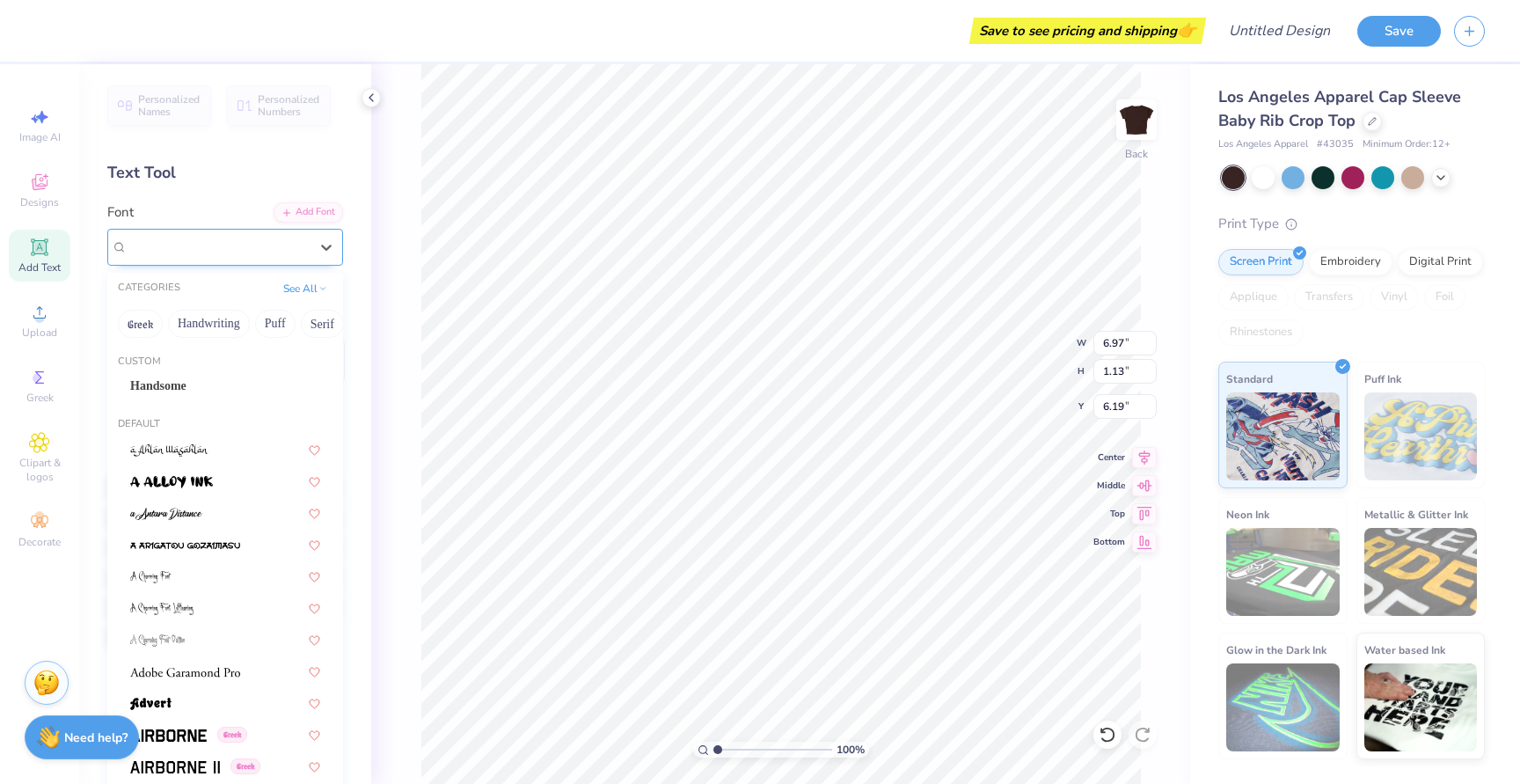
click at [280, 251] on div "Super Dream" at bounding box center [218, 246] width 185 height 27
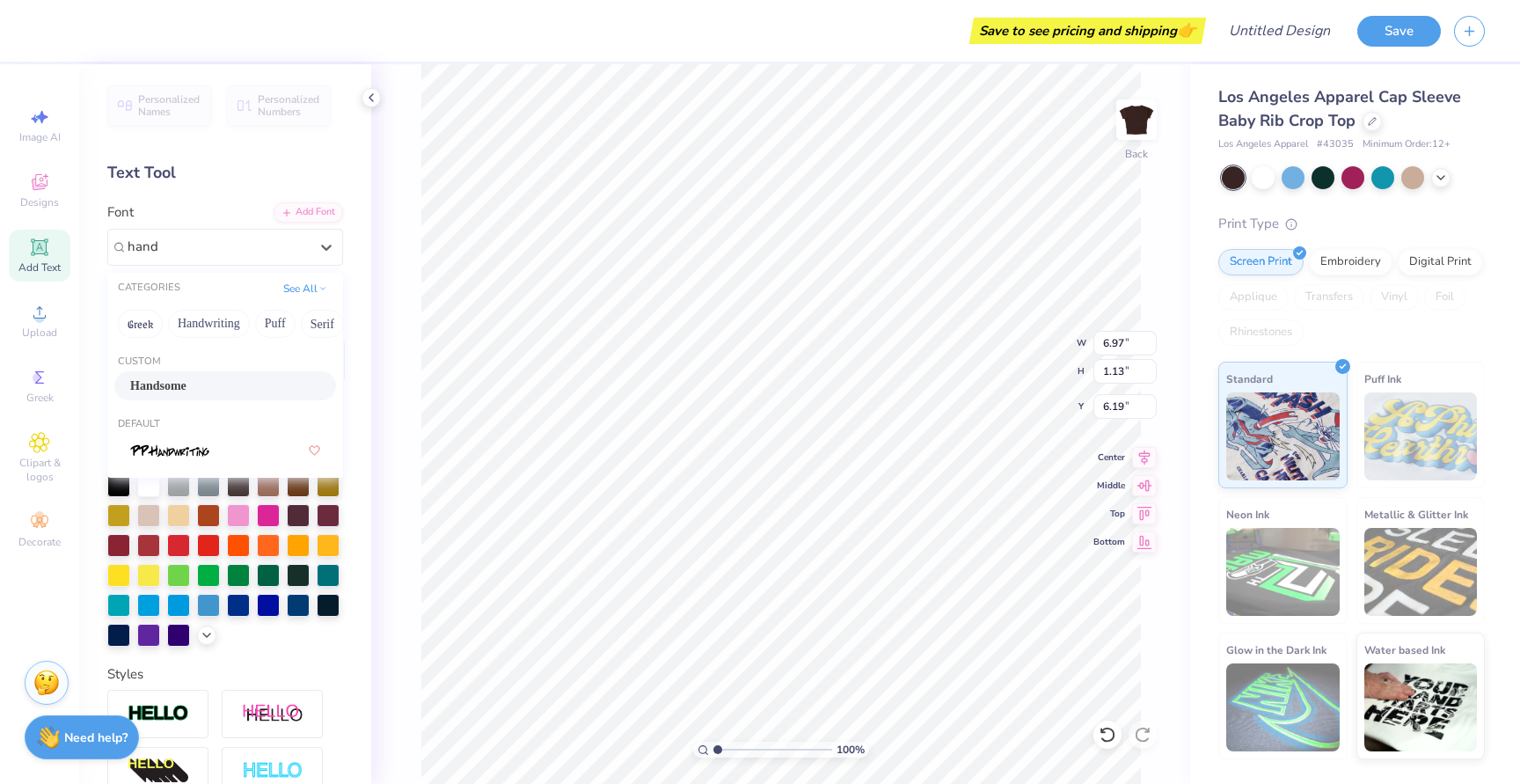
click at [258, 388] on div "Handsome" at bounding box center [225, 385] width 190 height 18
type input "hand"
type input "5.06"
type input "1.25"
type input "6.12"
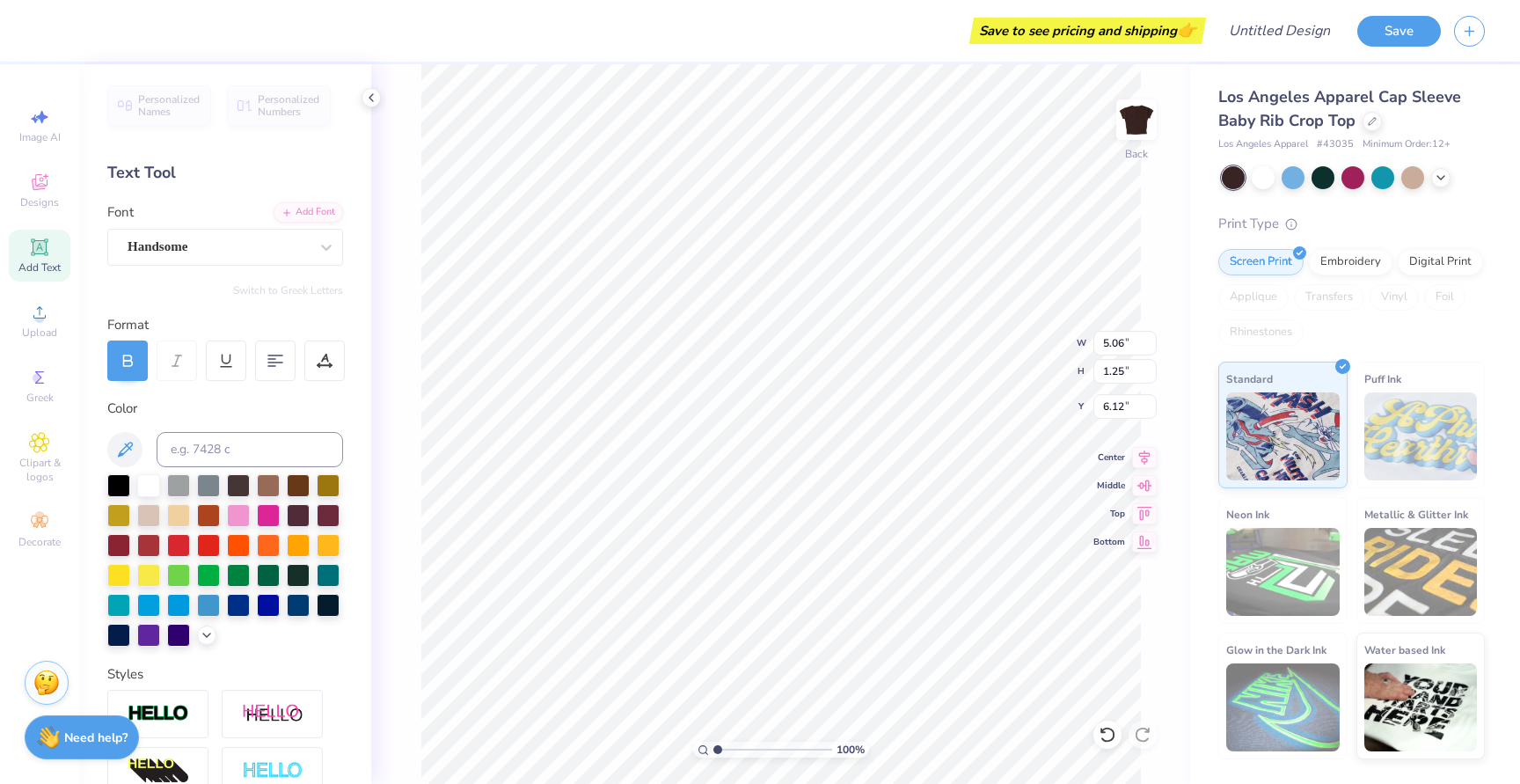
type input "6.22"
type input "1.29"
type input "0.50"
type input "5.06"
type input "1.25"
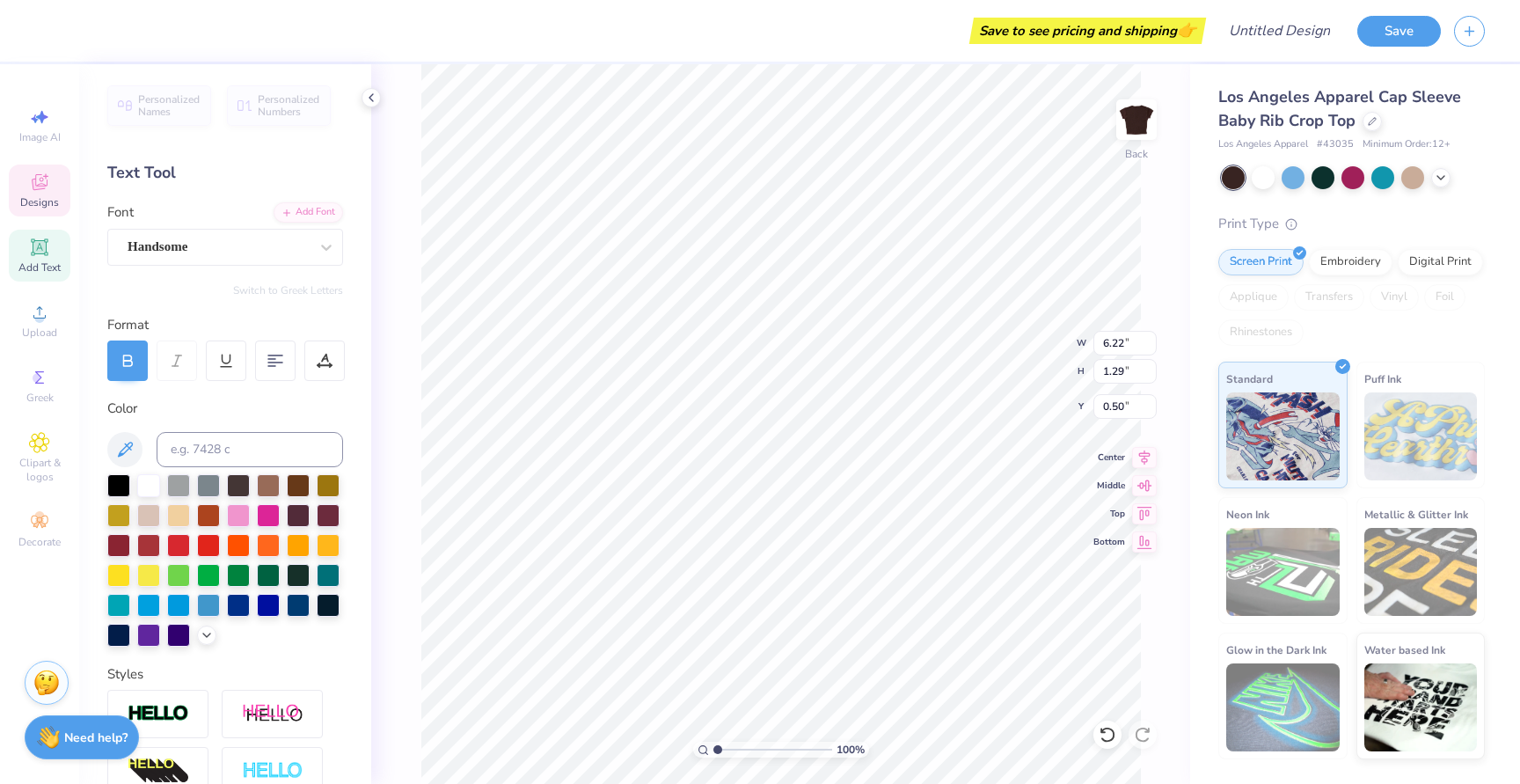
type input "6.12"
type input "6.22"
type input "1.29"
type input "0.50"
type input "5.06"
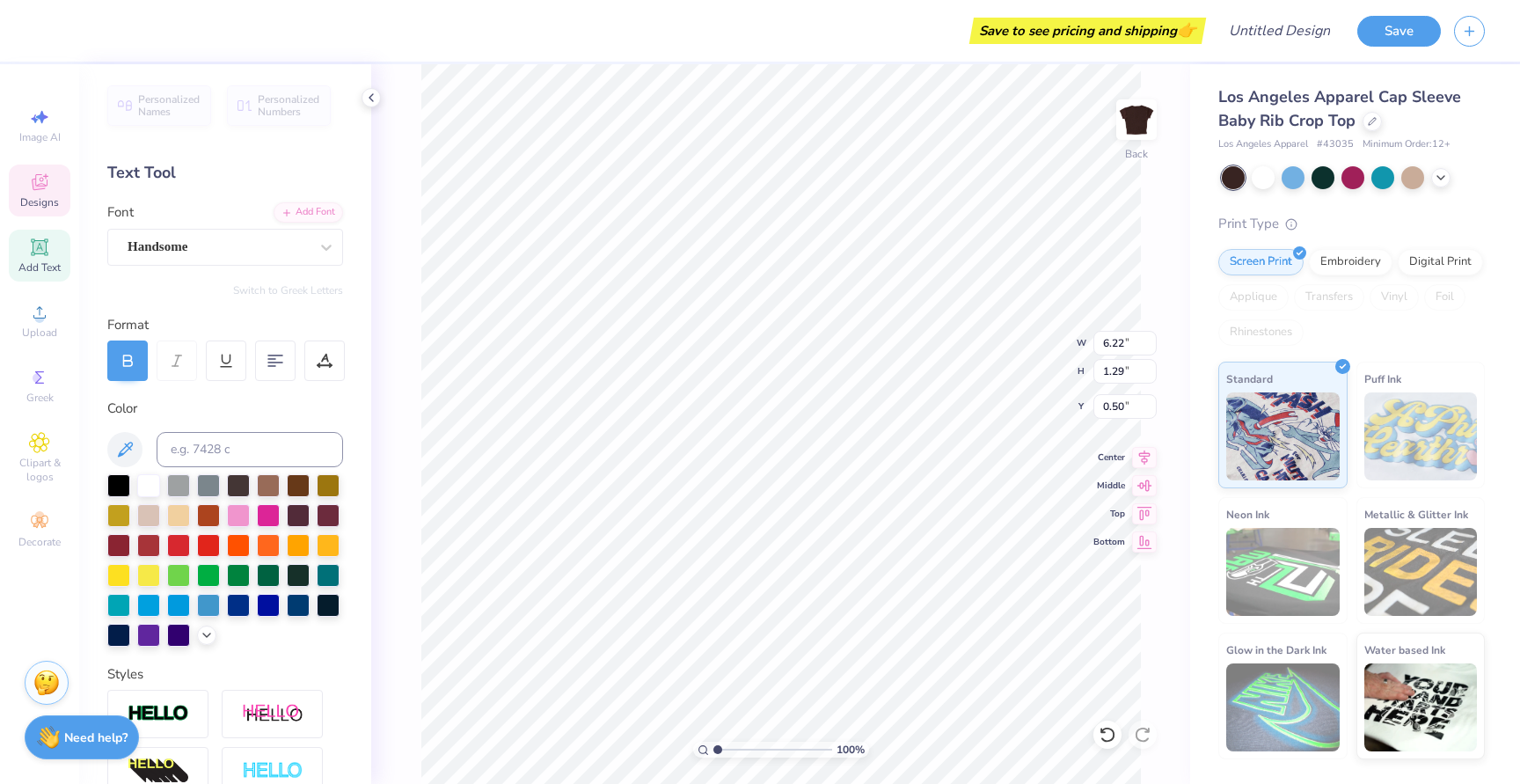
type input "1.25"
type input "6.12"
drag, startPoint x: 1124, startPoint y: 341, endPoint x: 1098, endPoint y: 341, distance: 26.4
click at [1098, 341] on input "5.06" at bounding box center [1124, 343] width 63 height 25
type input "6.22"
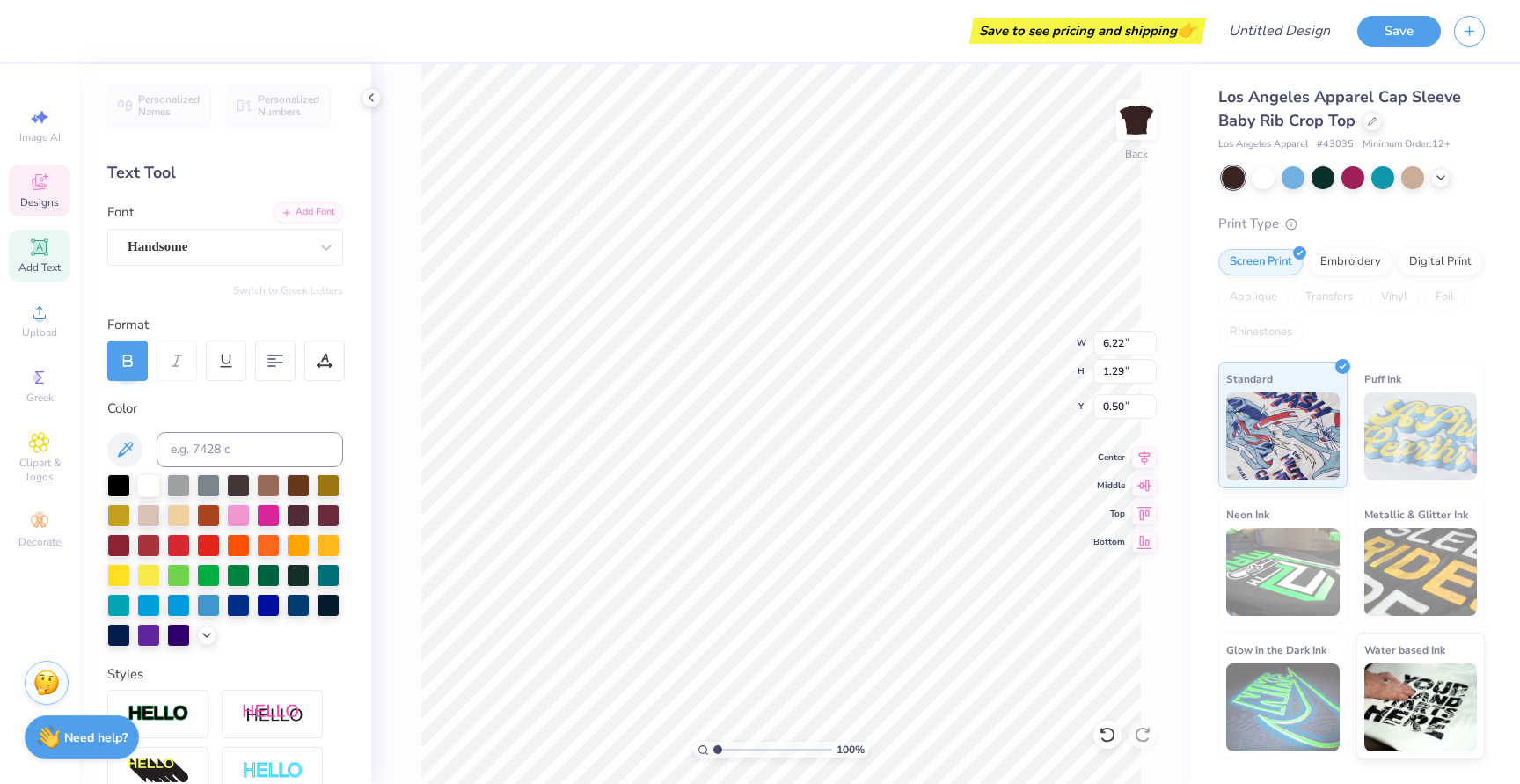
type input "5.06"
type input "1.25"
type input "6.12"
drag, startPoint x: 1123, startPoint y: 344, endPoint x: 1101, endPoint y: 344, distance: 22.0
click at [1101, 344] on input "5.06" at bounding box center [1124, 343] width 63 height 25
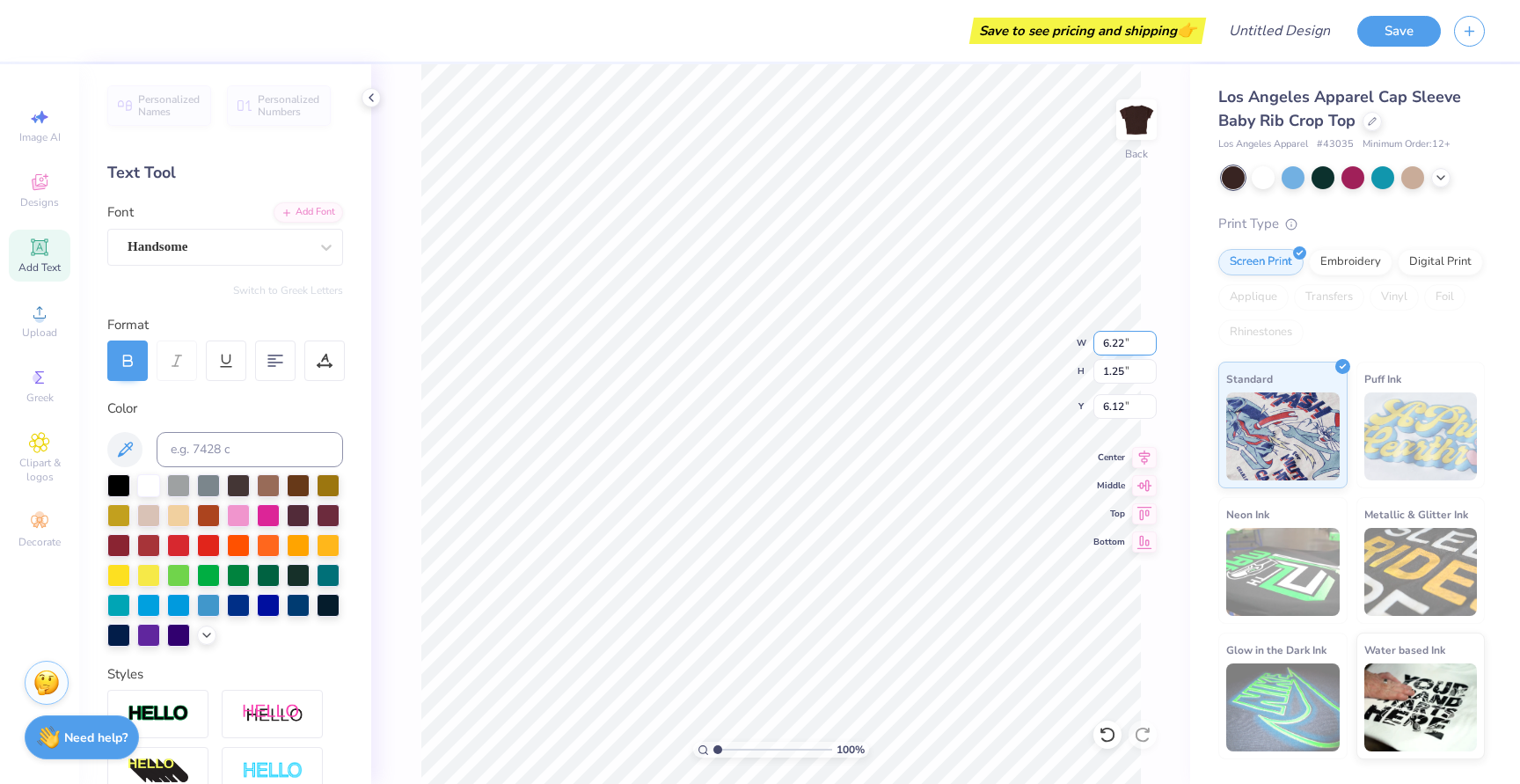
type input "6.22"
type input "1.54"
type input "5.98"
type input "1.29"
type input "0.50"
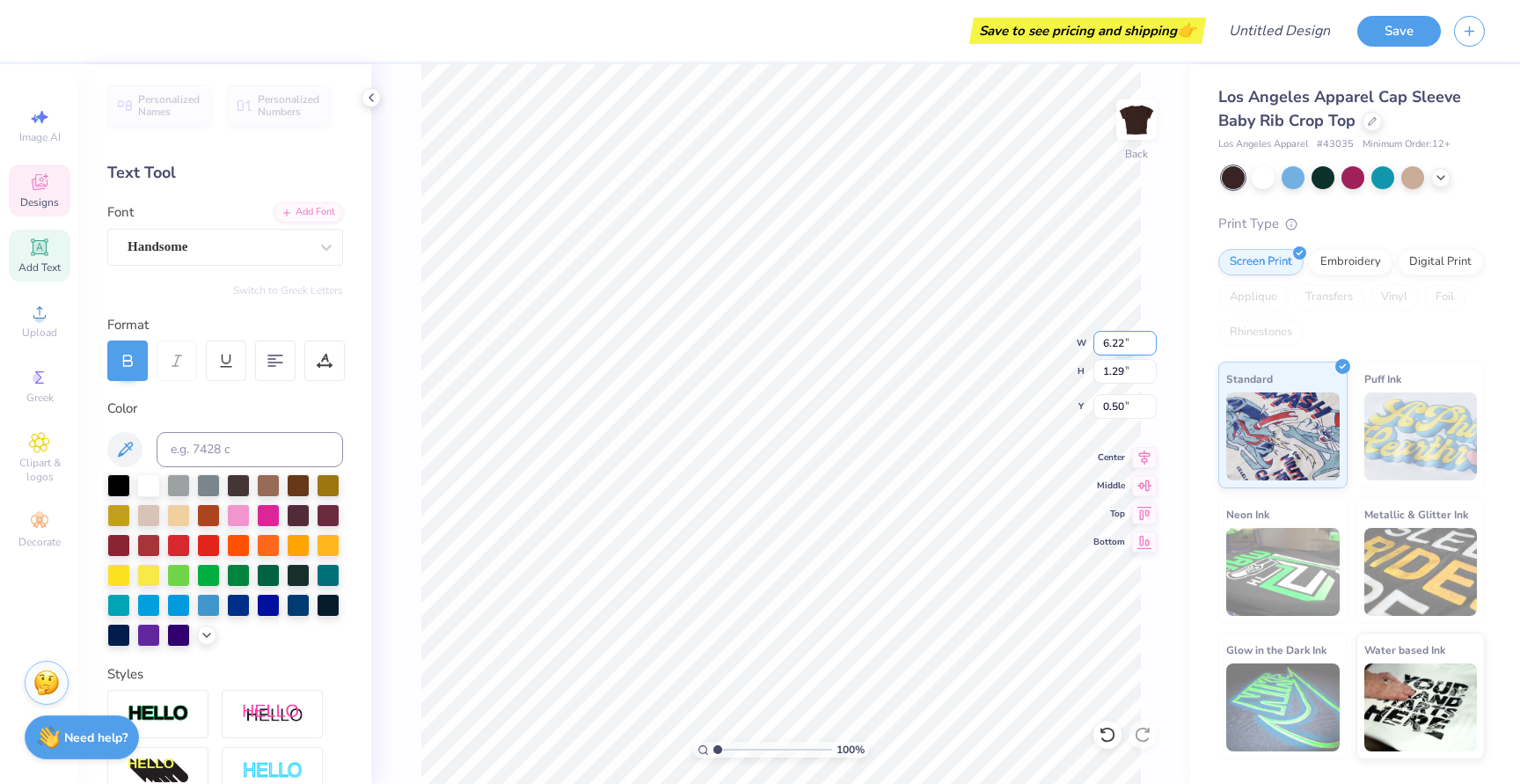
type input "1.54"
type input "5.98"
drag, startPoint x: 1125, startPoint y: 372, endPoint x: 1094, endPoint y: 372, distance: 30.8
click at [1094, 372] on input "1.54" at bounding box center [1124, 371] width 63 height 25
type input "1.29"
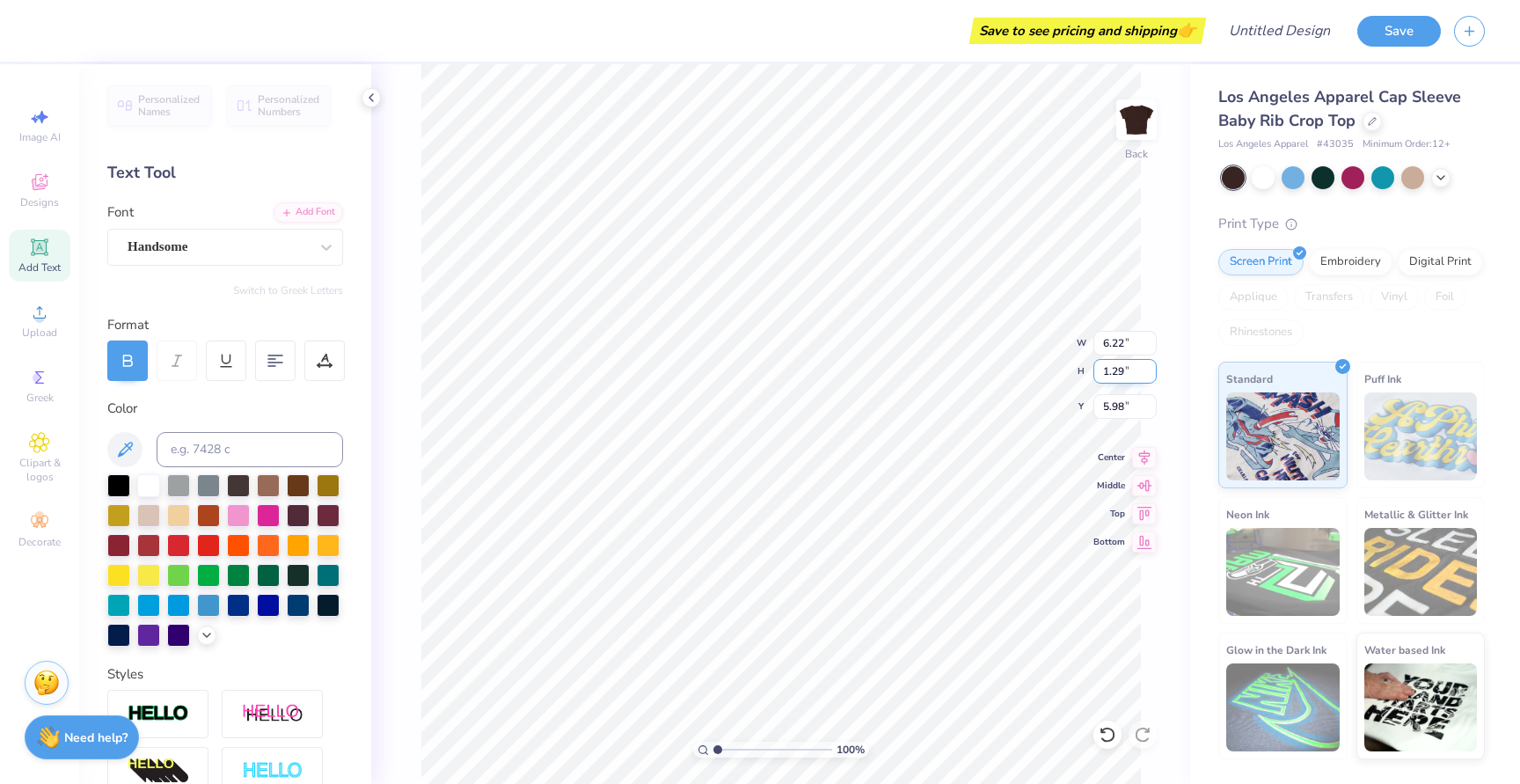
type input "5.22"
type input "6.10"
type input "6.22"
type input "0.50"
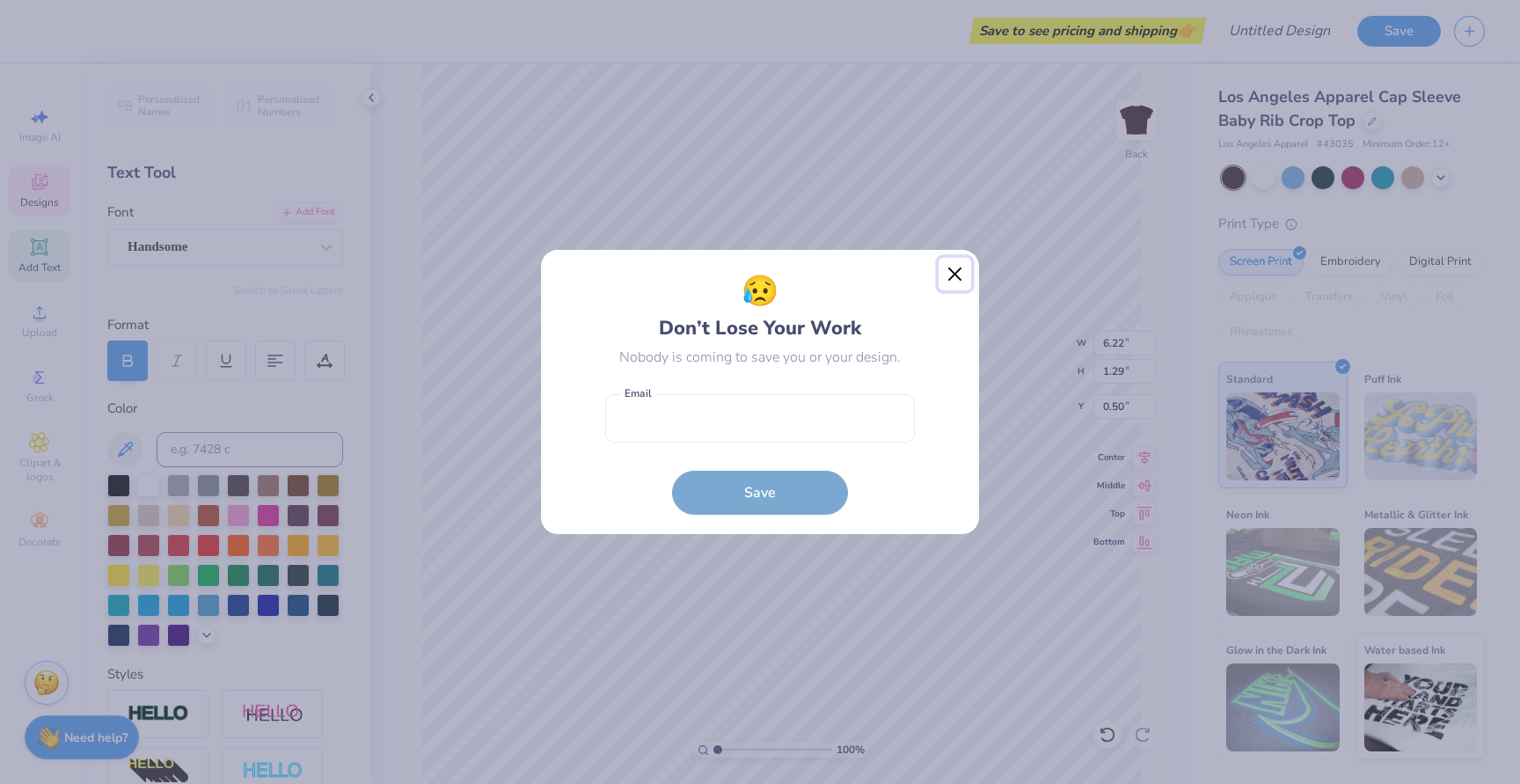
click at [947, 274] on button "Close" at bounding box center [954, 274] width 33 height 33
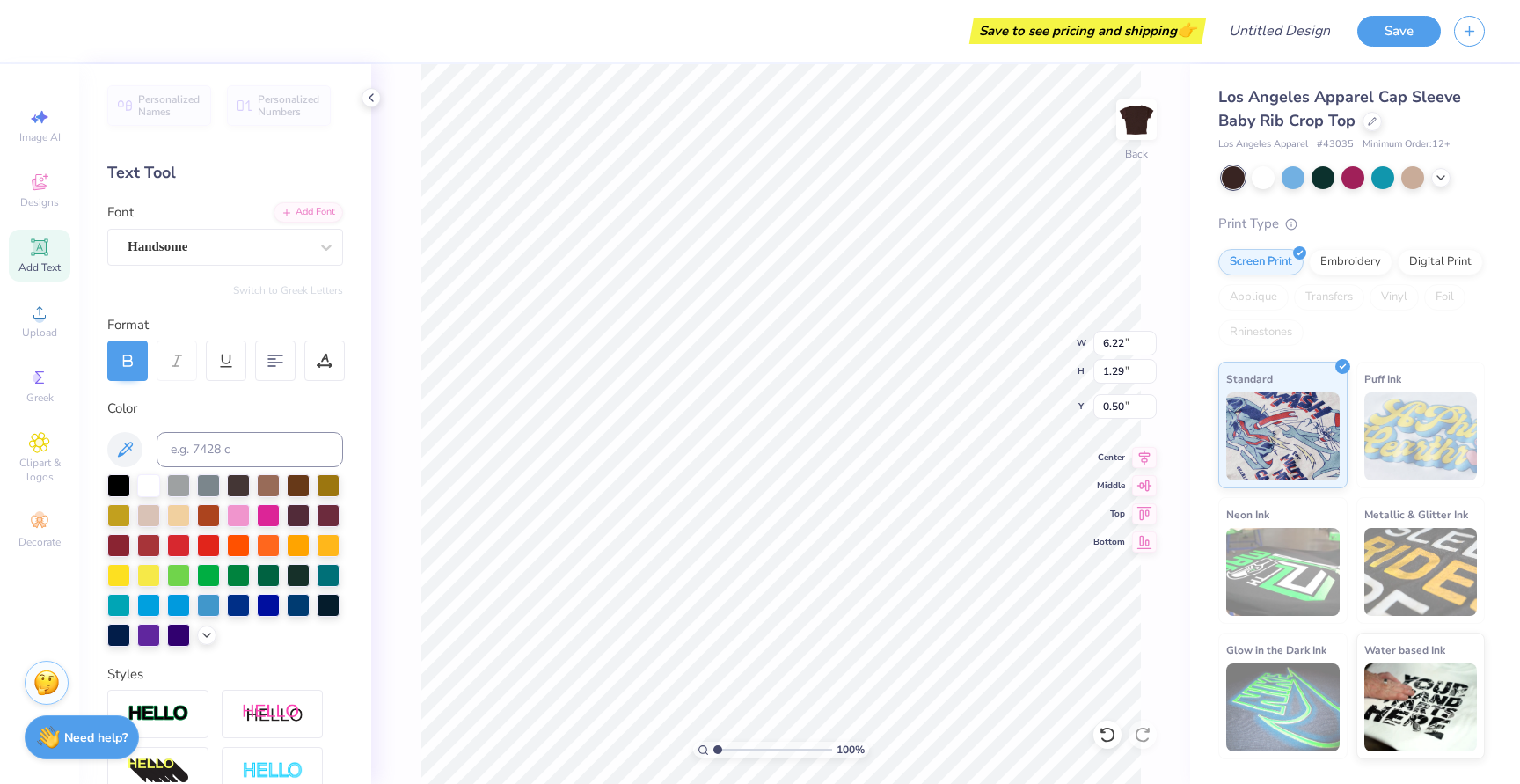
type input "5.22"
drag, startPoint x: 1124, startPoint y: 407, endPoint x: 1093, endPoint y: 407, distance: 30.8
click at [1093, 407] on input "6.10" at bounding box center [1124, 406] width 63 height 25
type input "0.50"
type input "4.83"
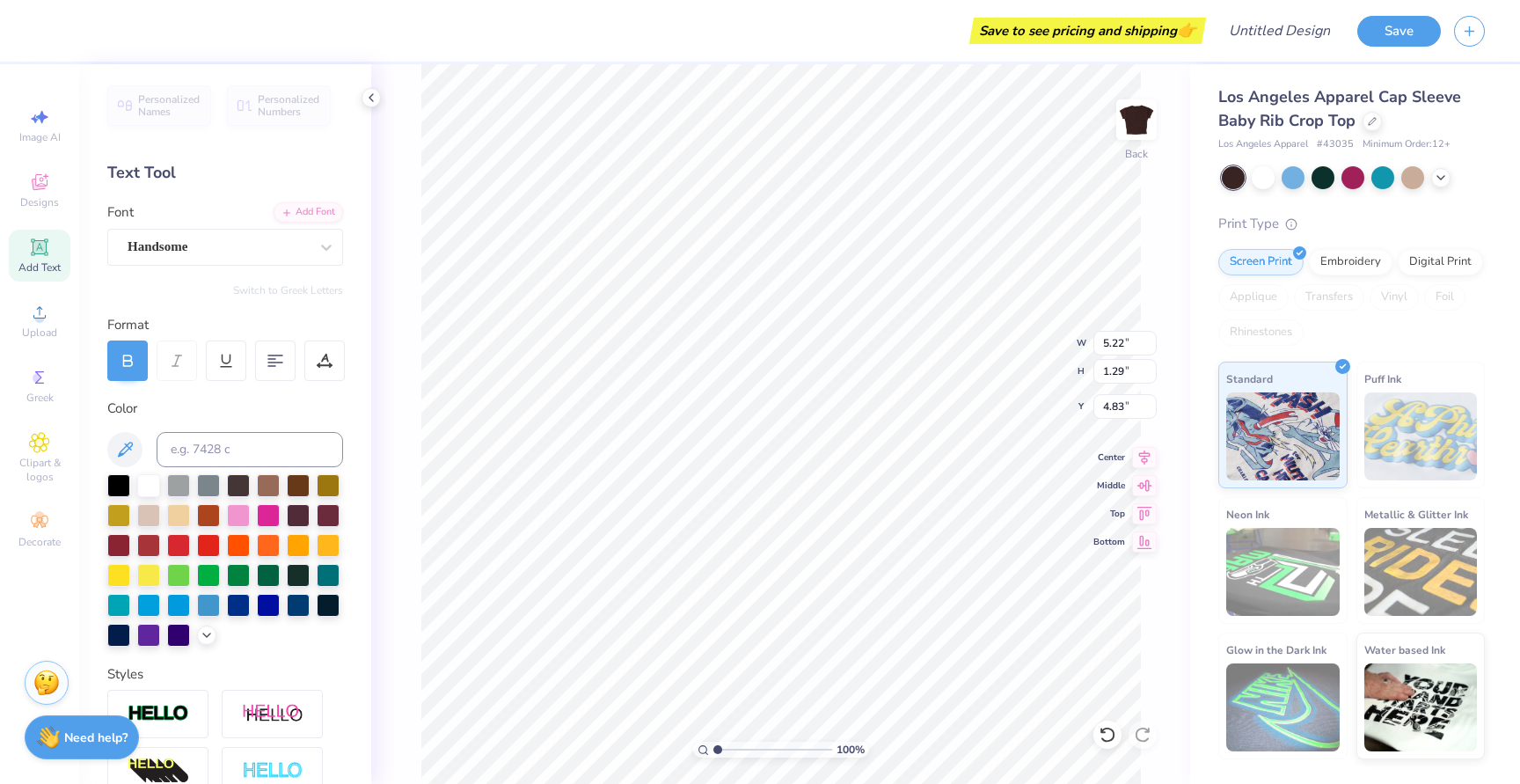
type input "2.60"
type input "0.64"
type input "4.65"
type input "4.52"
type input "0.92"
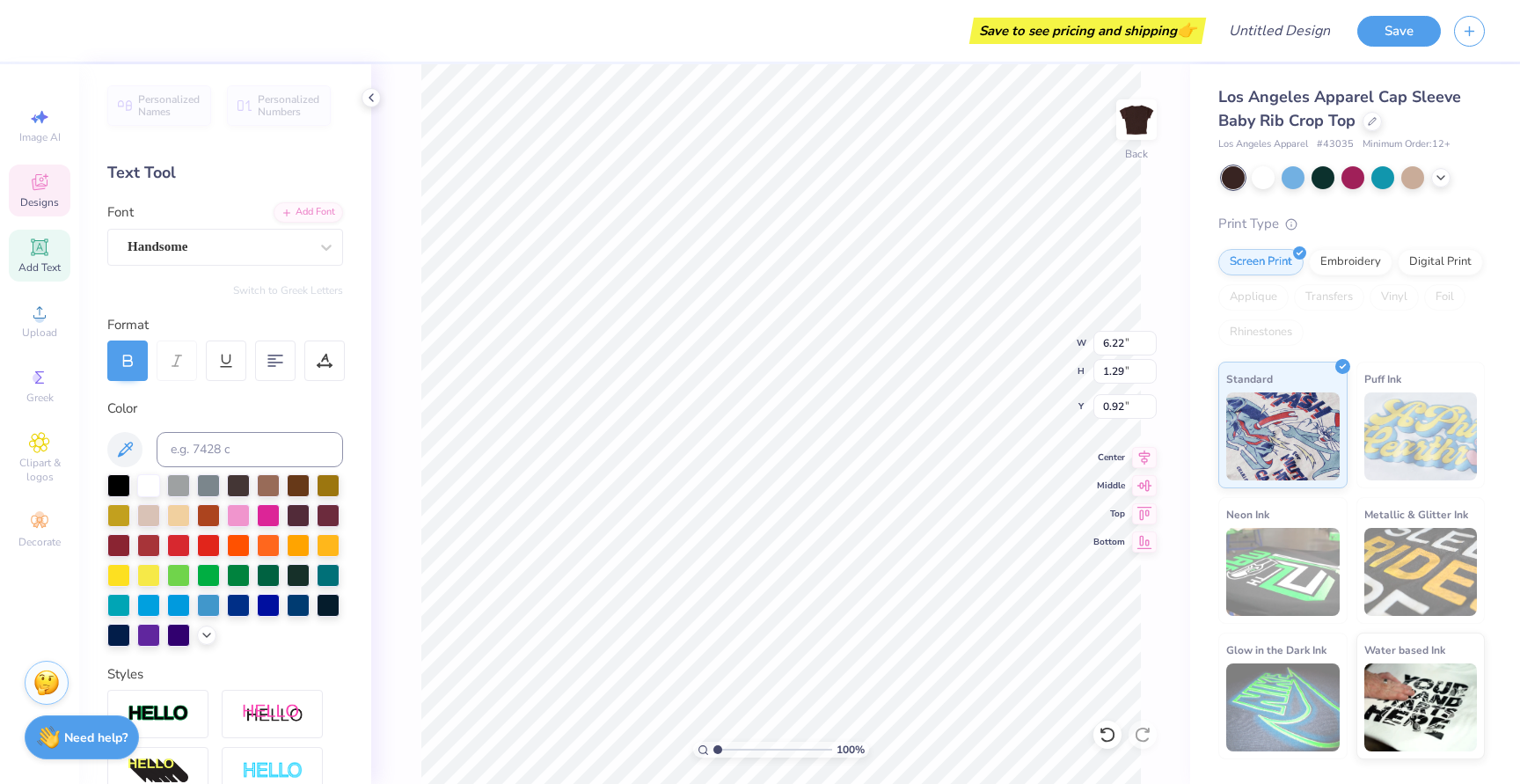
type input "2.81"
type input "2.13"
type input "2.16"
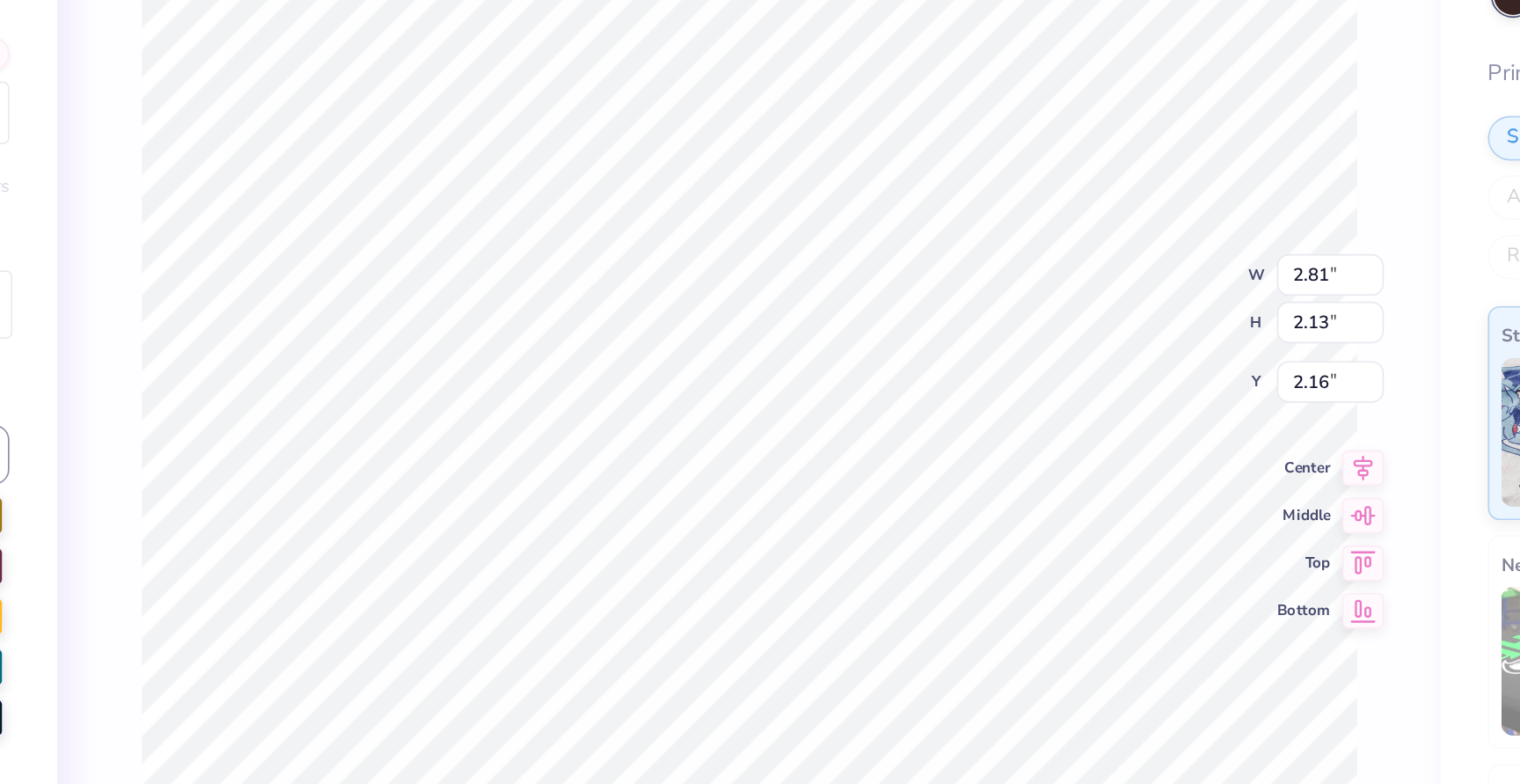
type input "3.22"
type input "2.73"
type input "1.86"
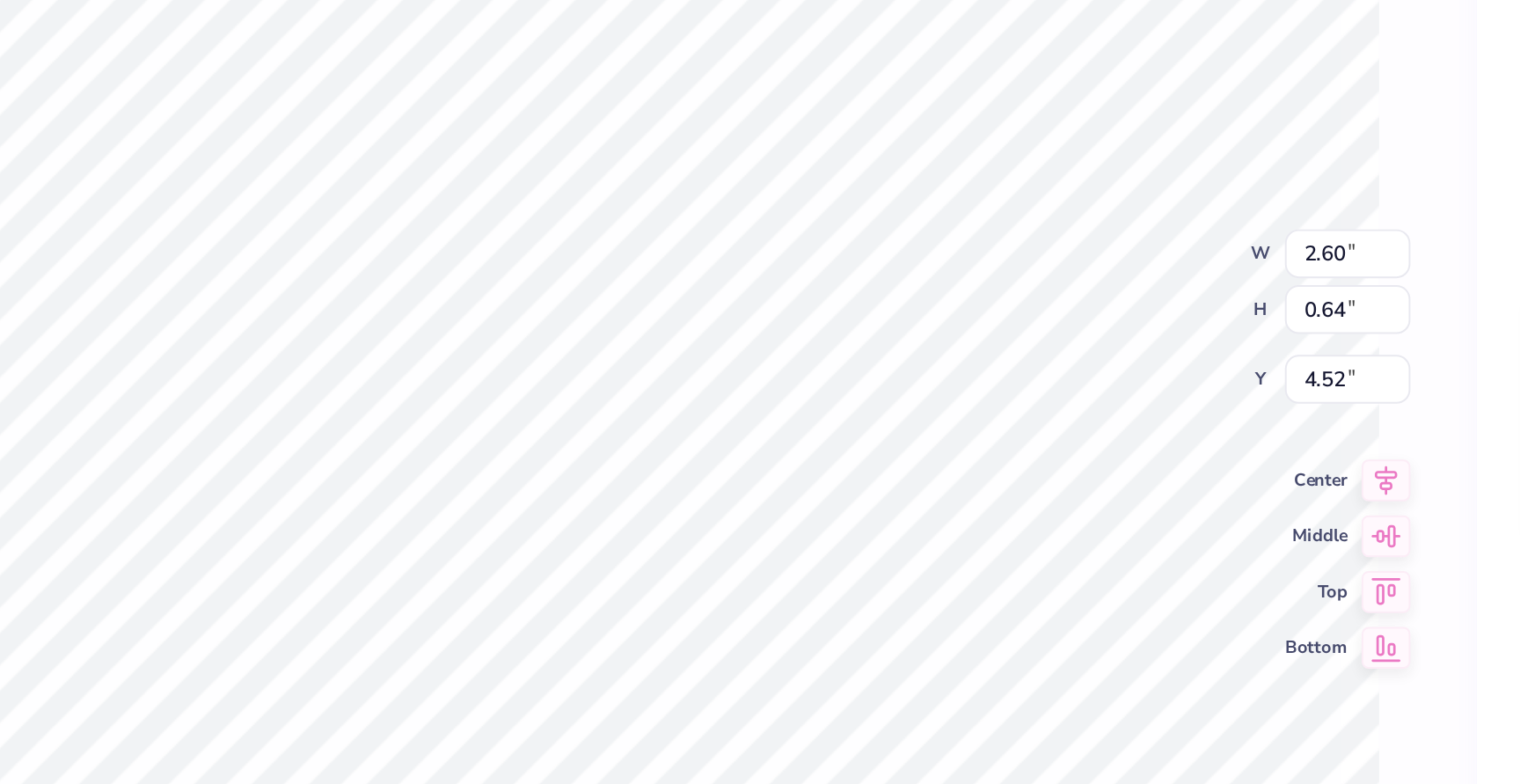
type input "4.74"
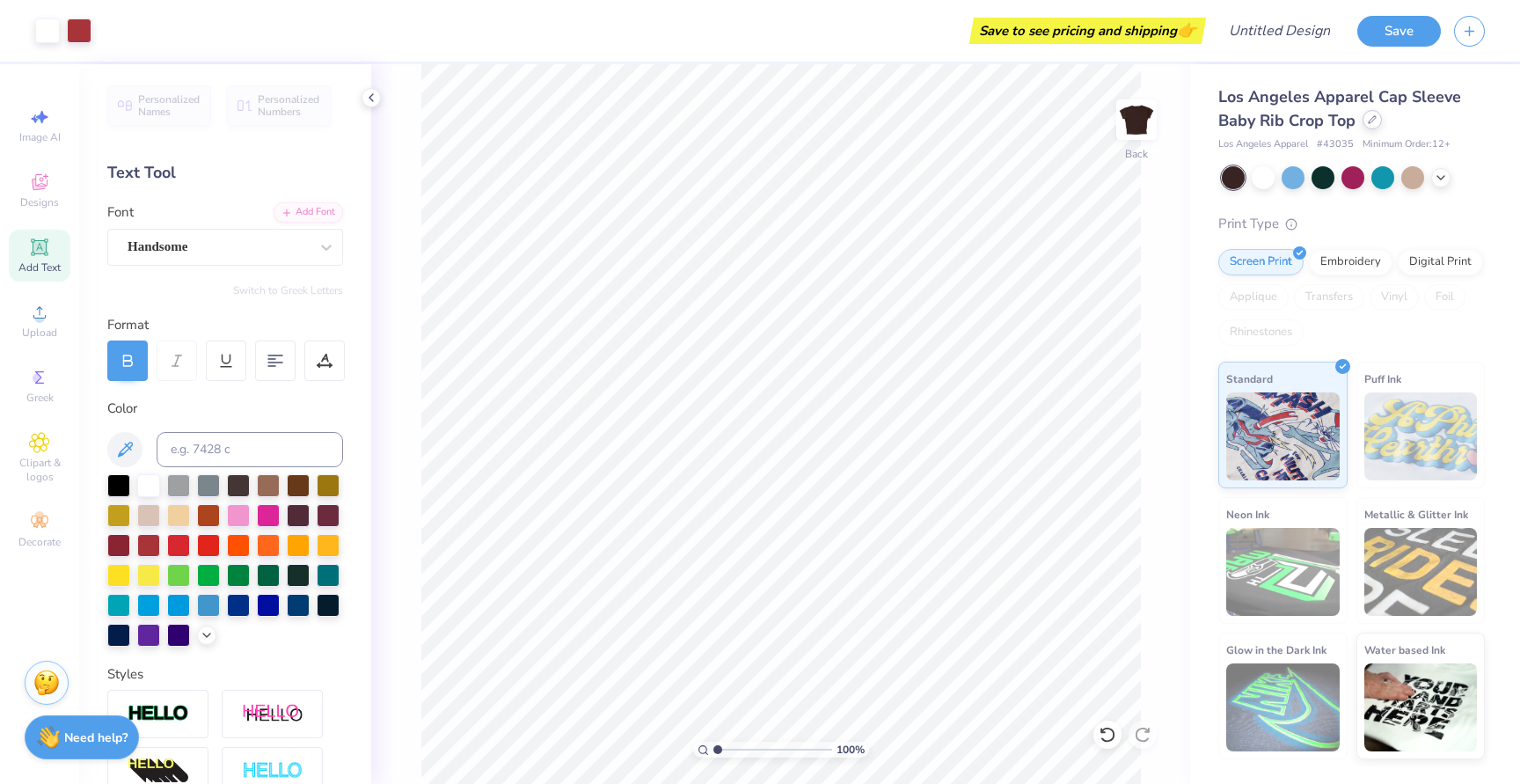
click at [1370, 123] on icon at bounding box center [1372, 119] width 9 height 9
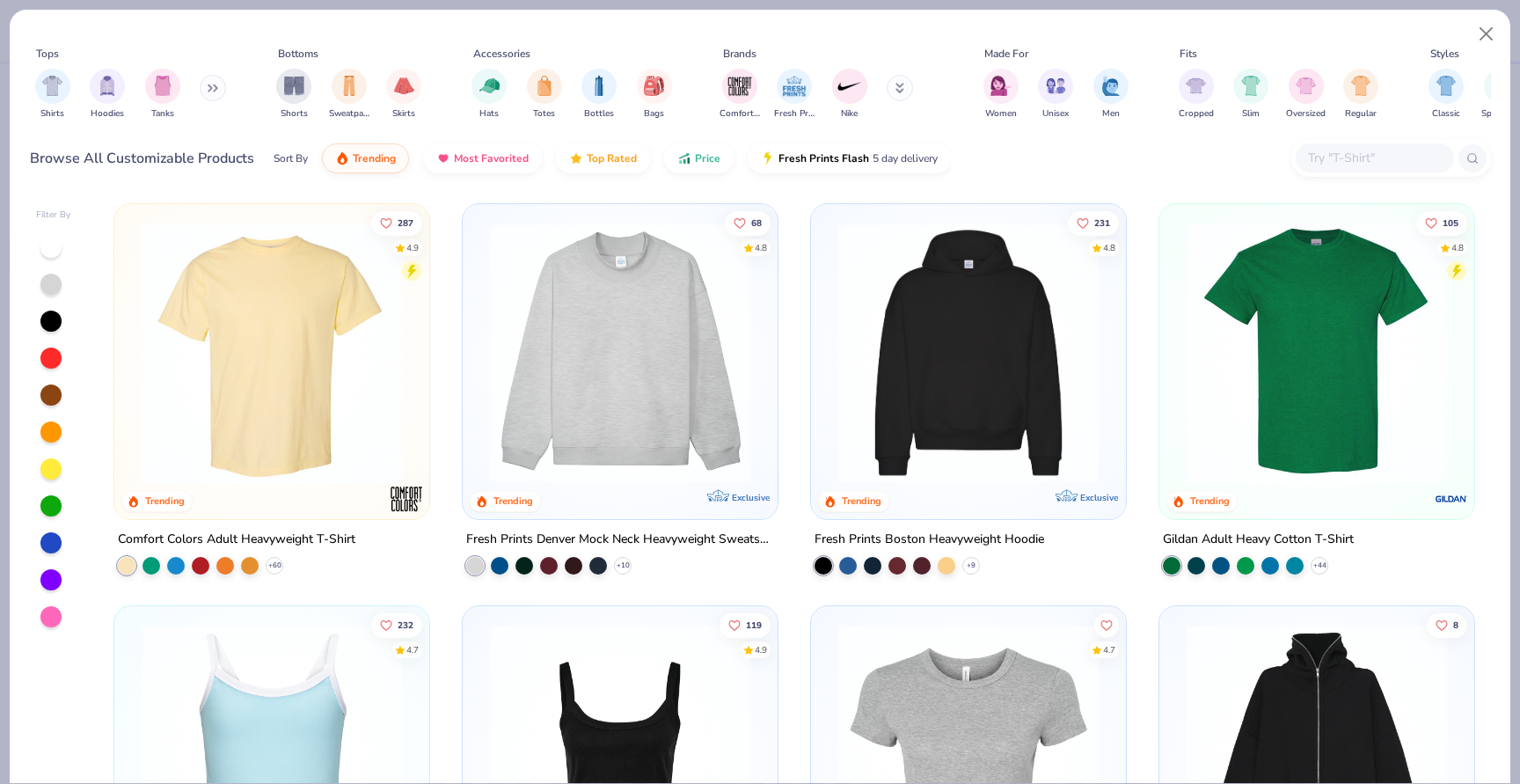
click at [215, 82] on button at bounding box center [213, 88] width 26 height 26
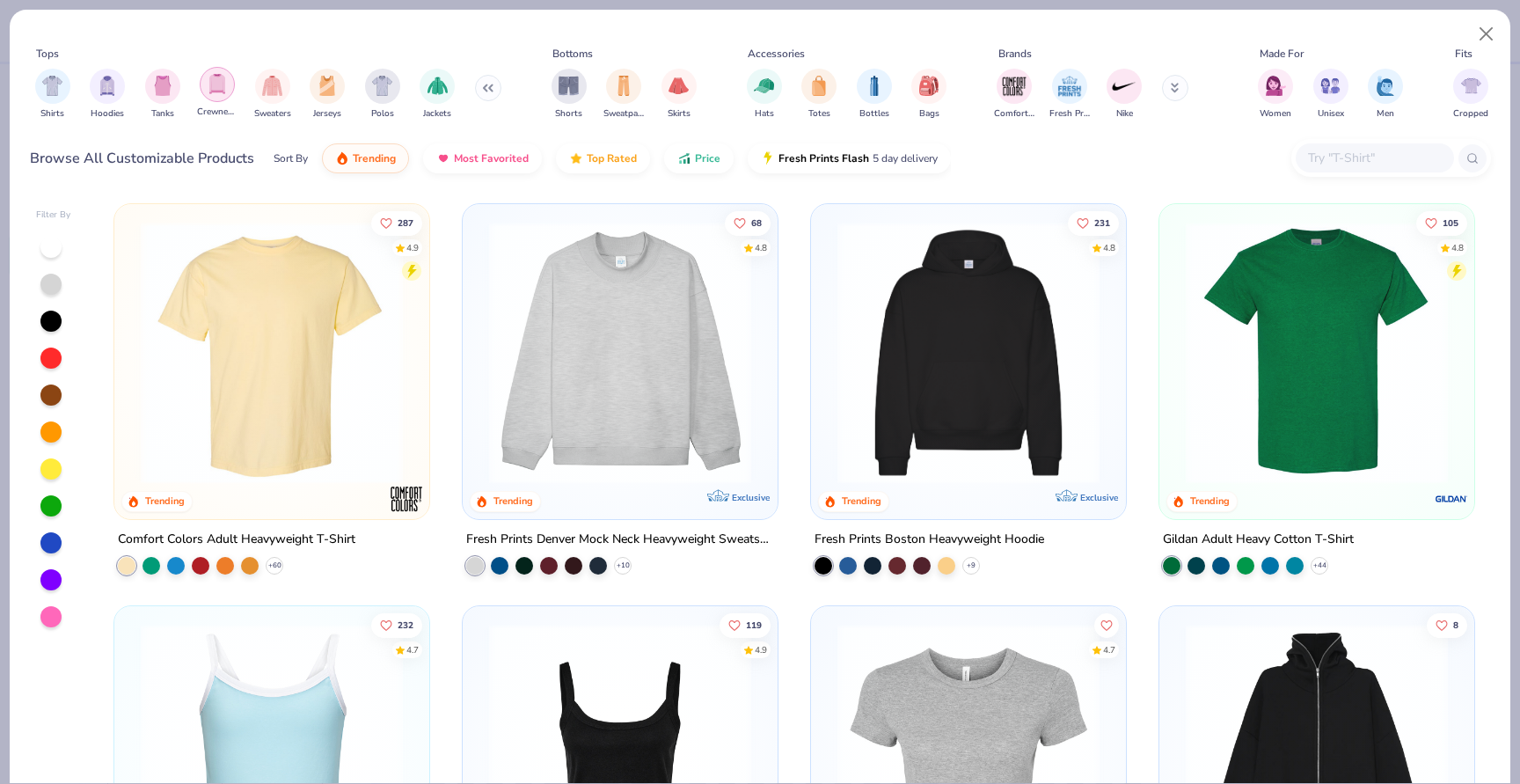
click at [223, 96] on div "filter for Crewnecks" at bounding box center [217, 84] width 35 height 35
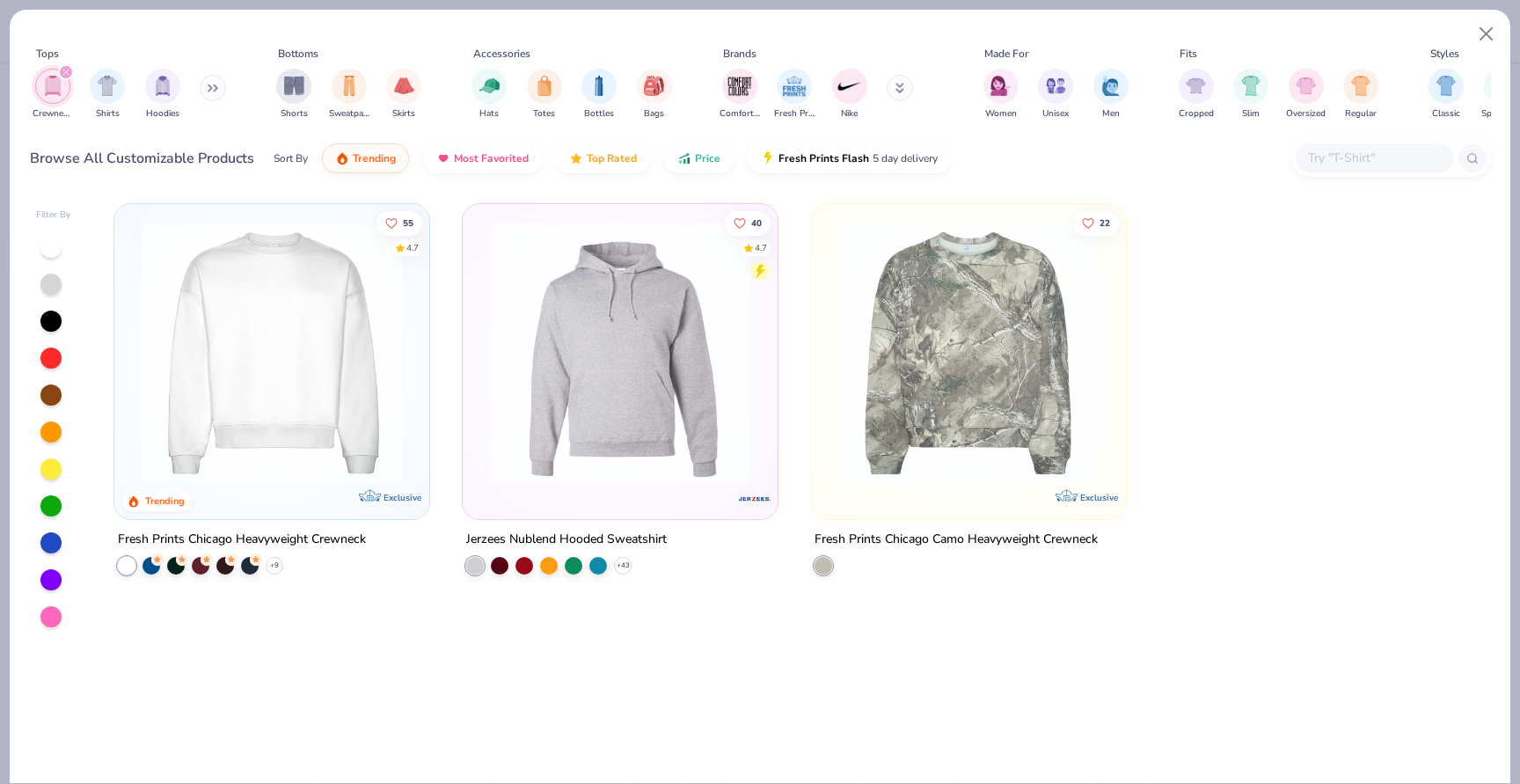
click at [337, 374] on img at bounding box center [272, 353] width 280 height 262
